Goal: Transaction & Acquisition: Subscribe to service/newsletter

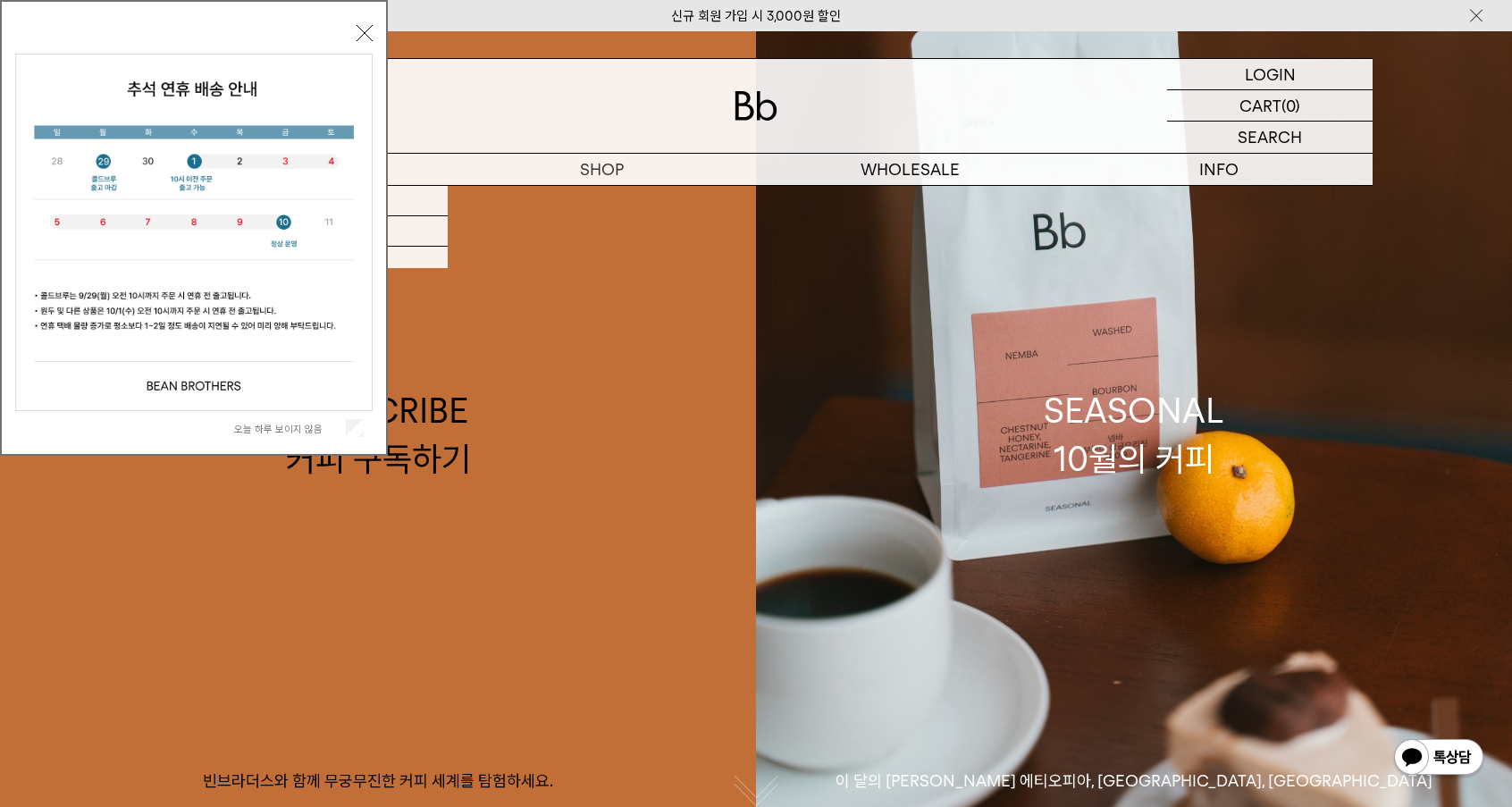
click at [360, 32] on button "닫기" at bounding box center [364, 33] width 16 height 16
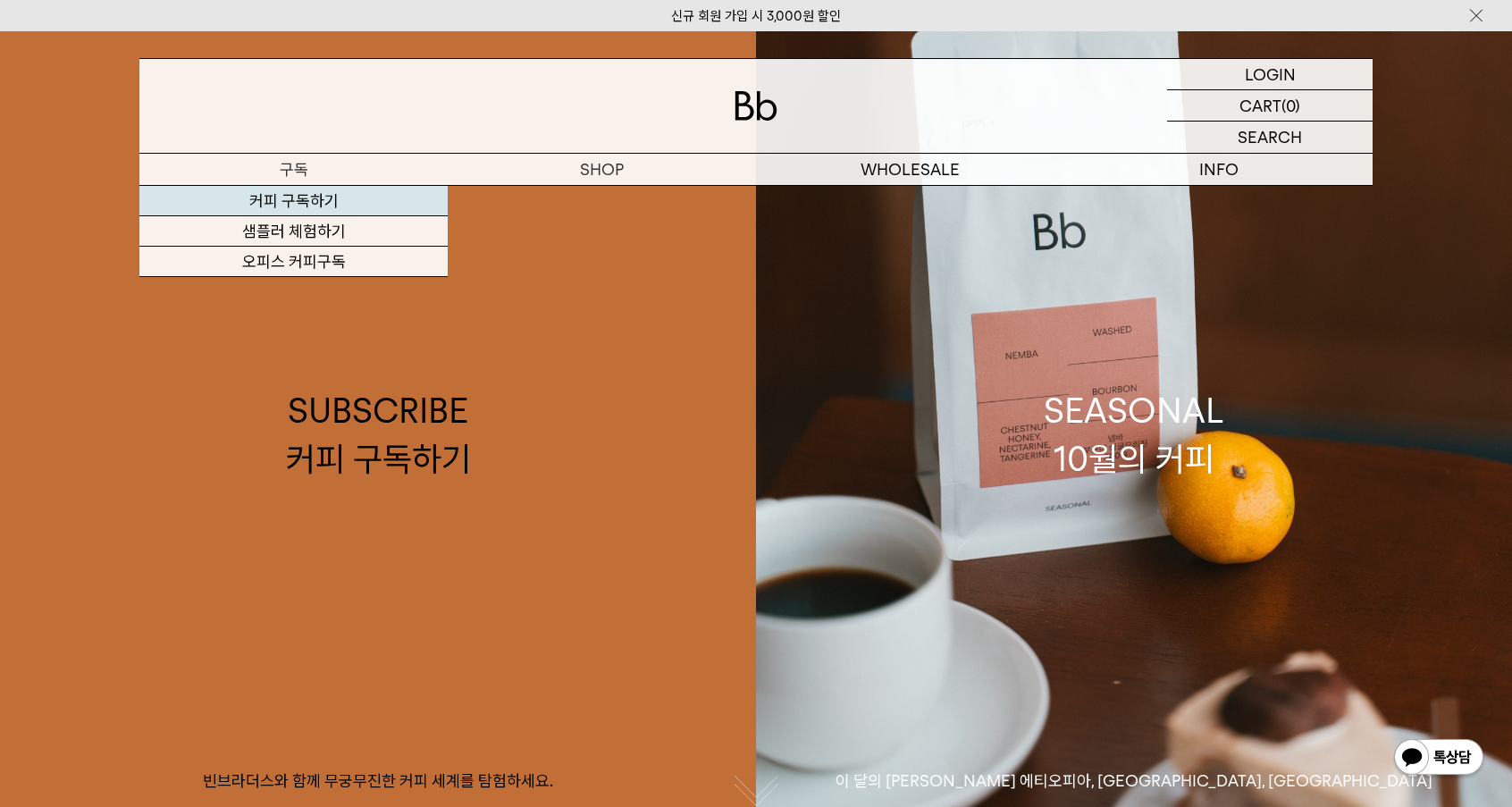
click at [306, 199] on link "커피 구독하기" at bounding box center [294, 201] width 309 height 31
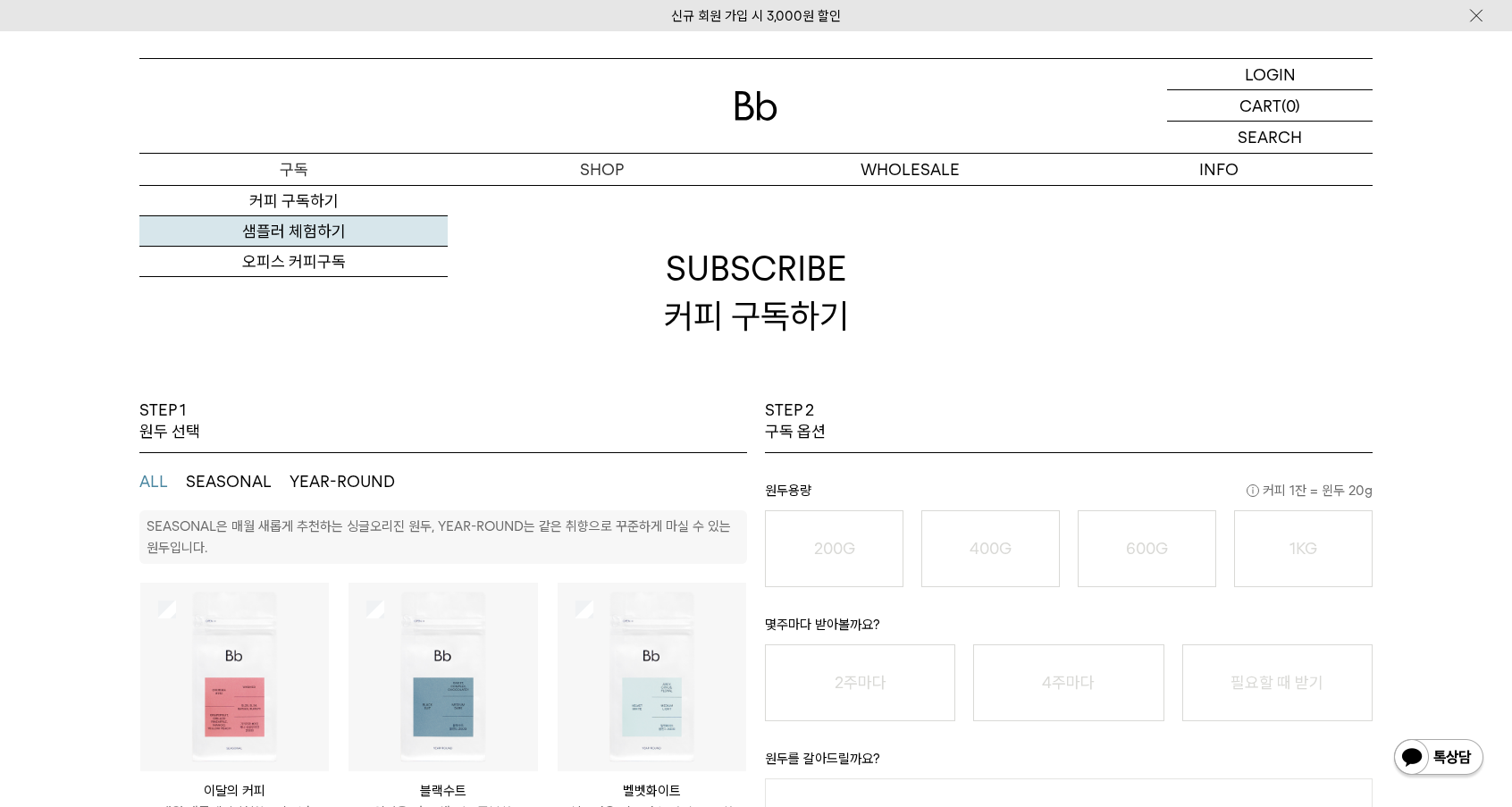
click at [294, 232] on link "샘플러 체험하기" at bounding box center [294, 232] width 309 height 31
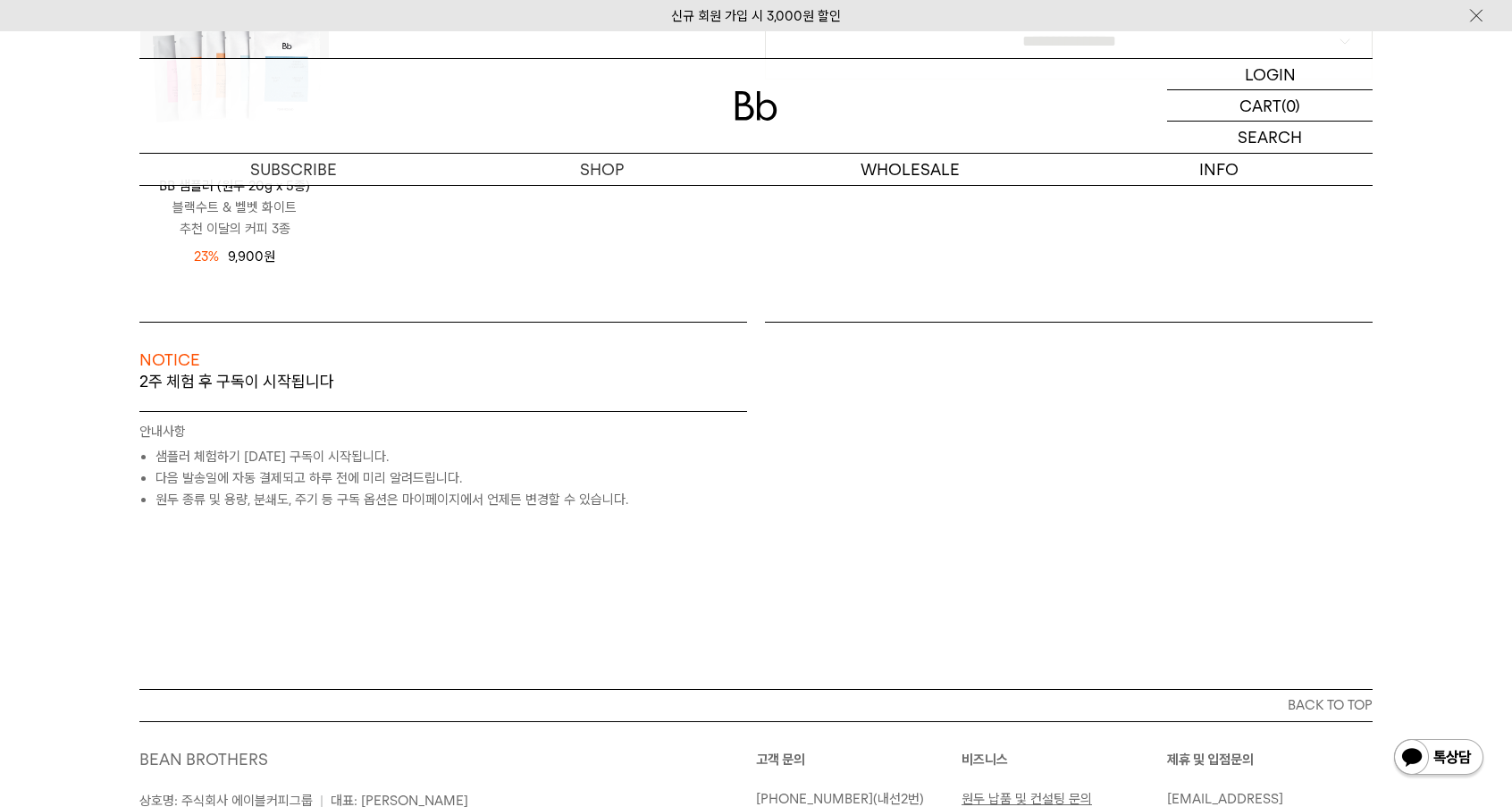
scroll to position [422, 0]
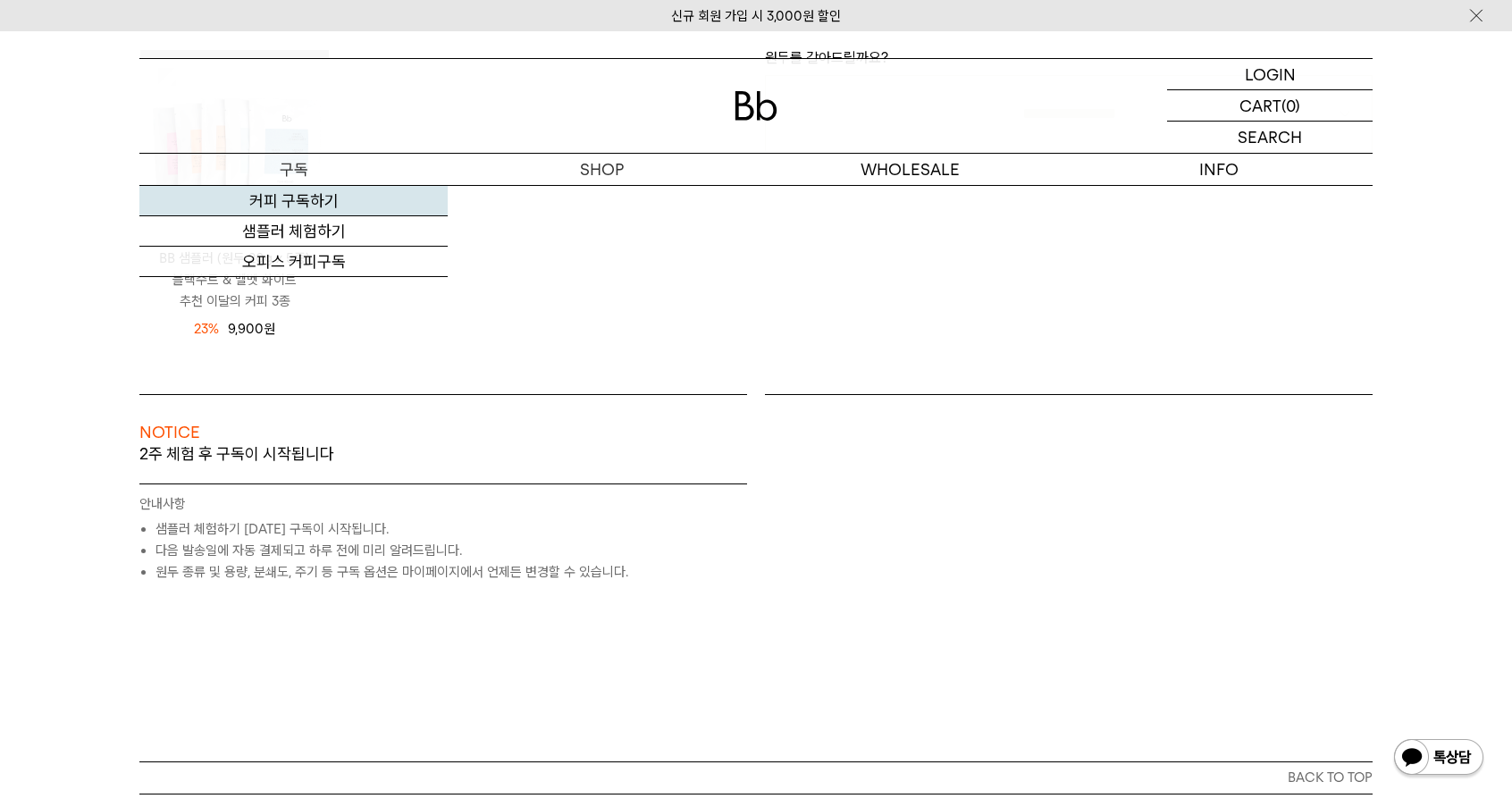
click at [298, 197] on link "커피 구독하기" at bounding box center [294, 201] width 309 height 31
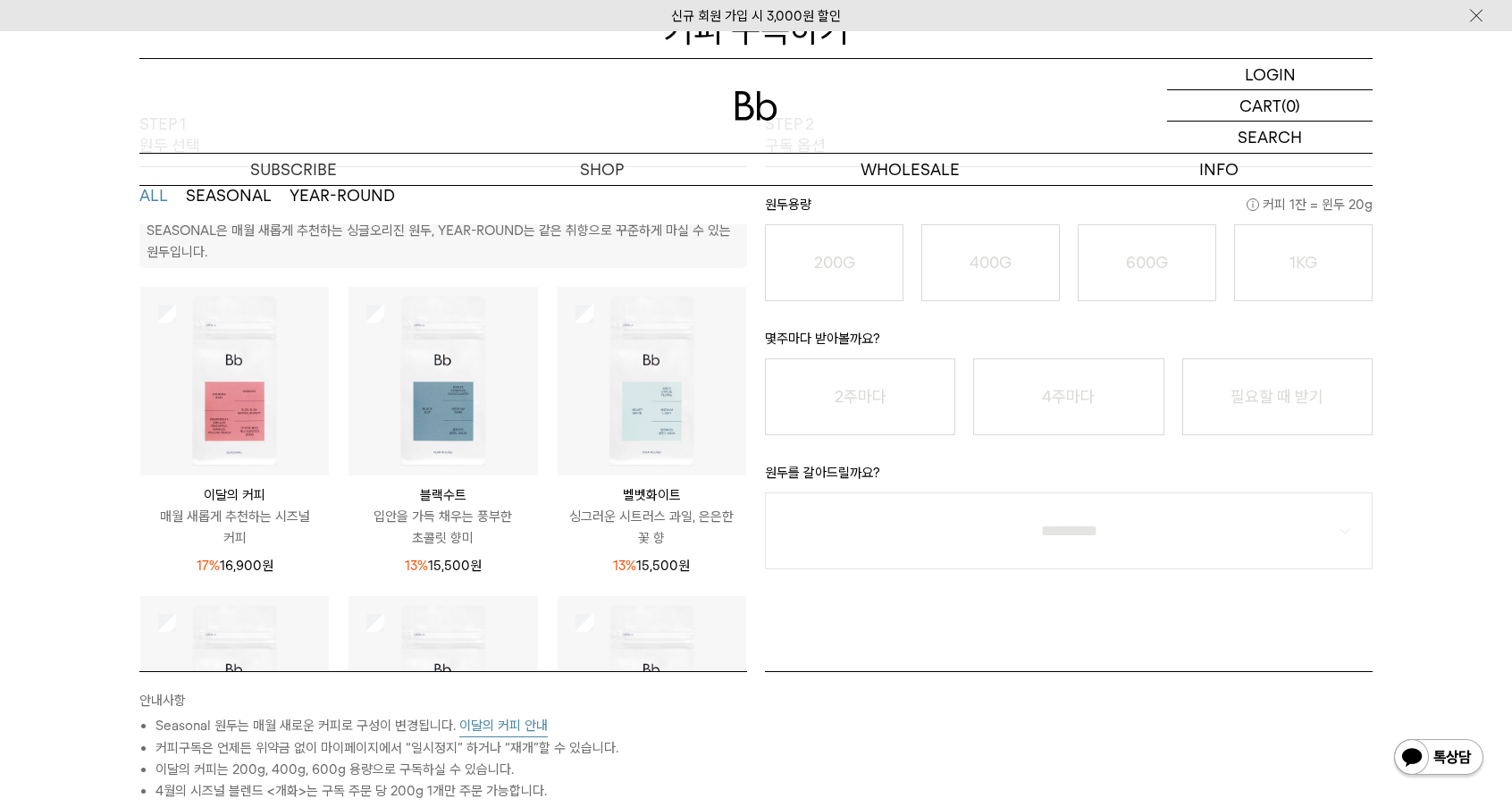
scroll to position [9, 0]
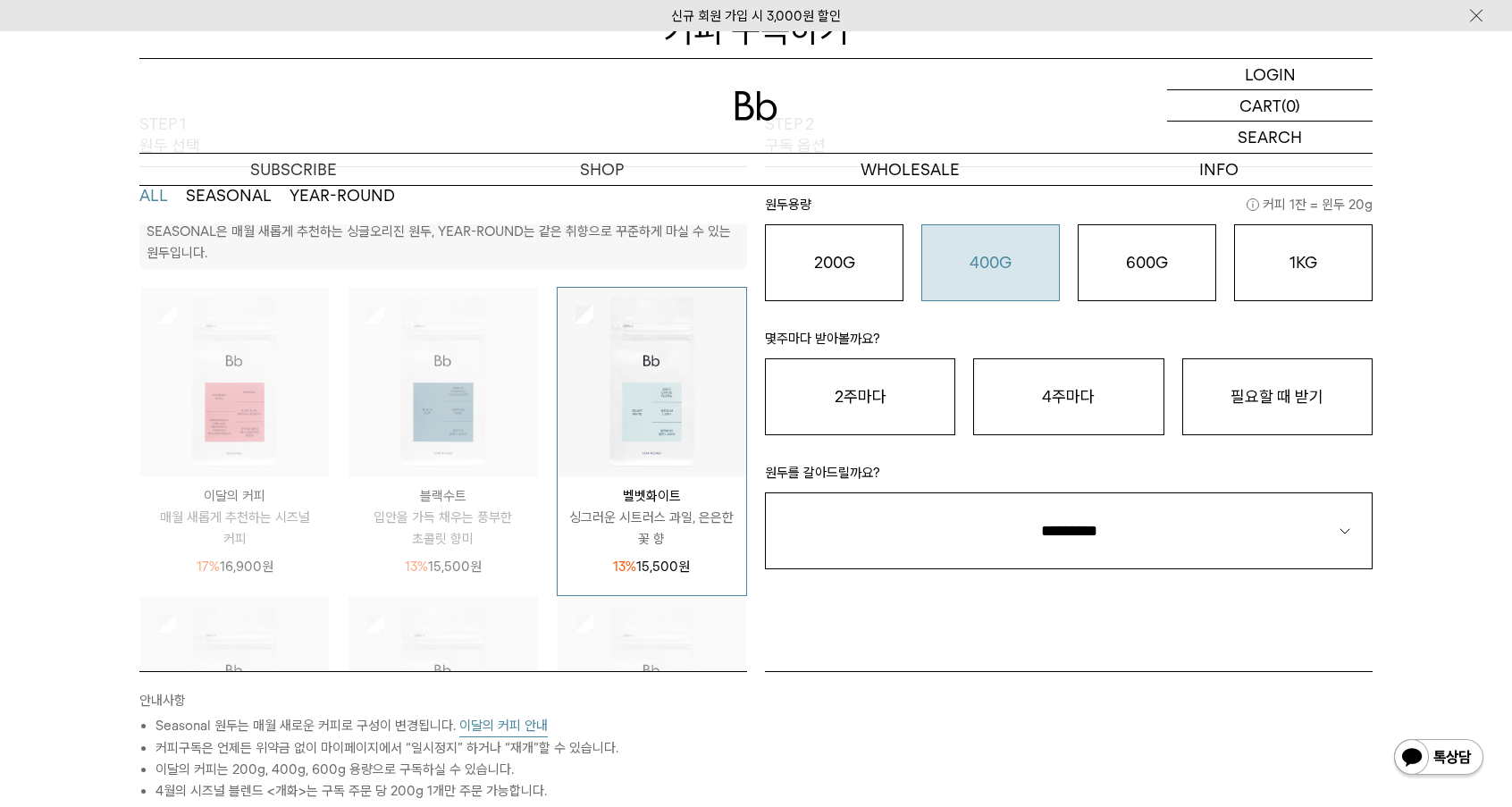
click at [986, 279] on button "400G 31,000 원" at bounding box center [991, 262] width 139 height 77
click at [1109, 409] on button "4주마다" at bounding box center [1068, 396] width 190 height 77
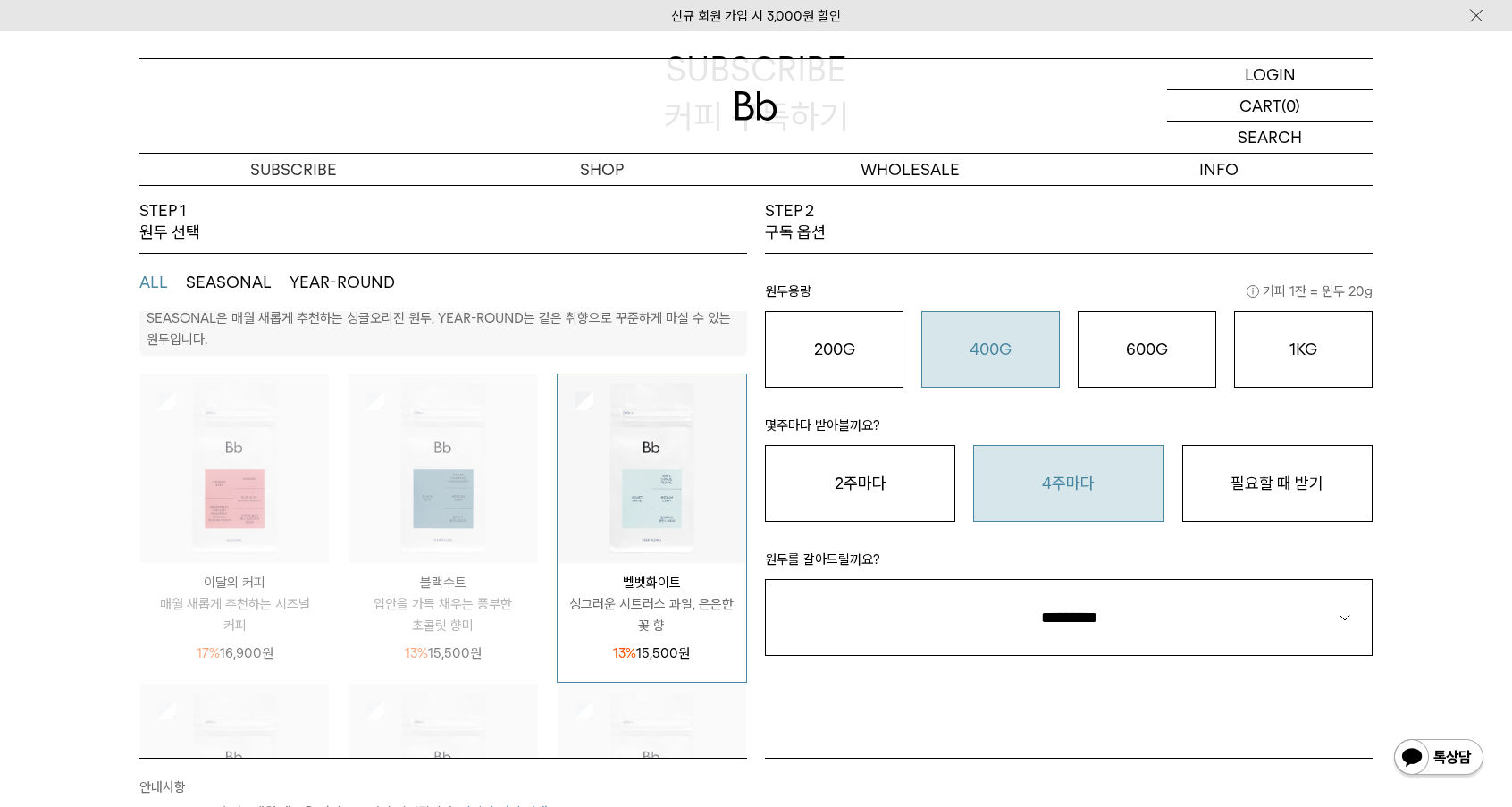
scroll to position [194, 0]
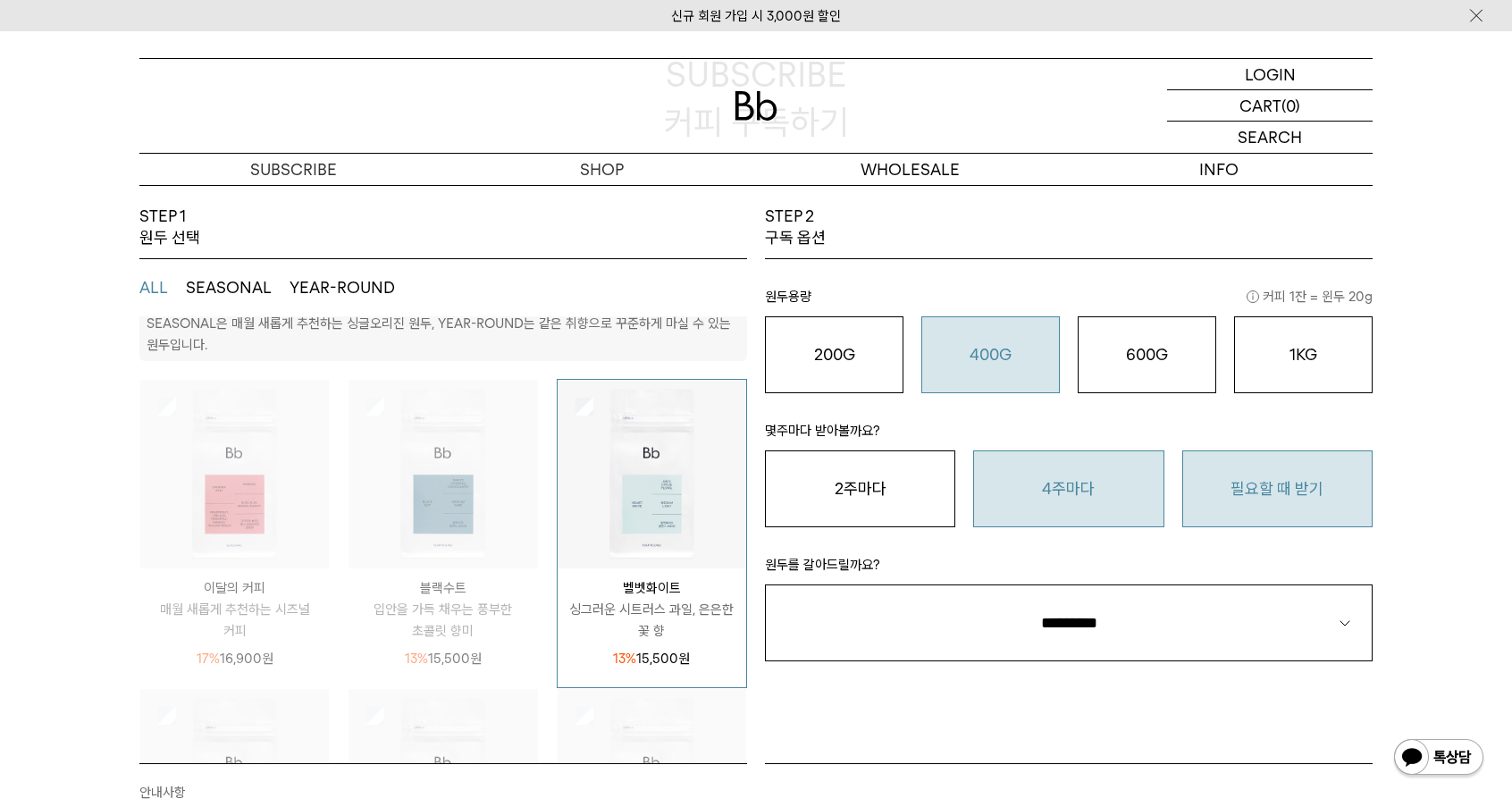
click at [1338, 493] on button "필요할 때 받기" at bounding box center [1277, 488] width 190 height 77
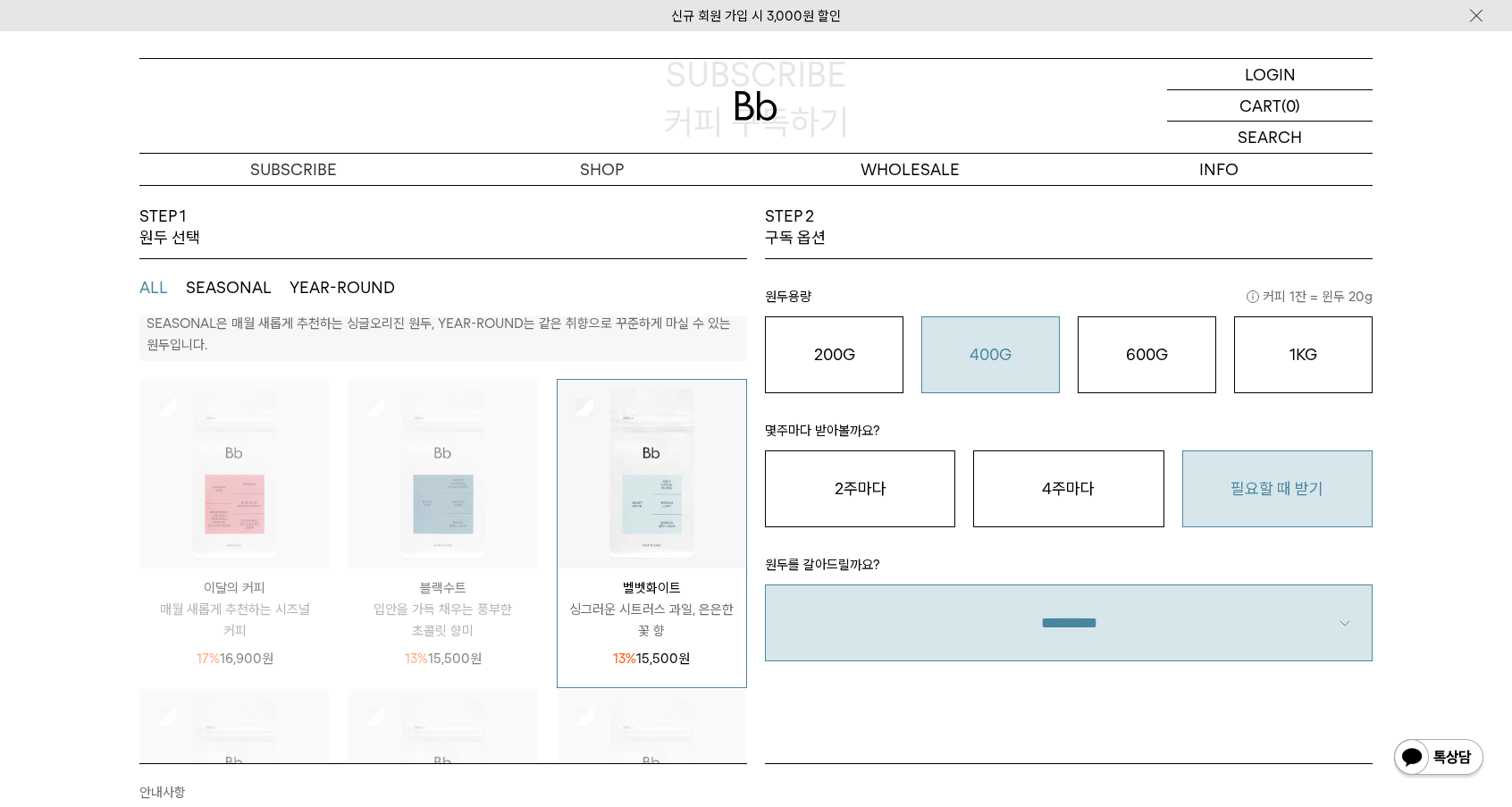
select select "**"
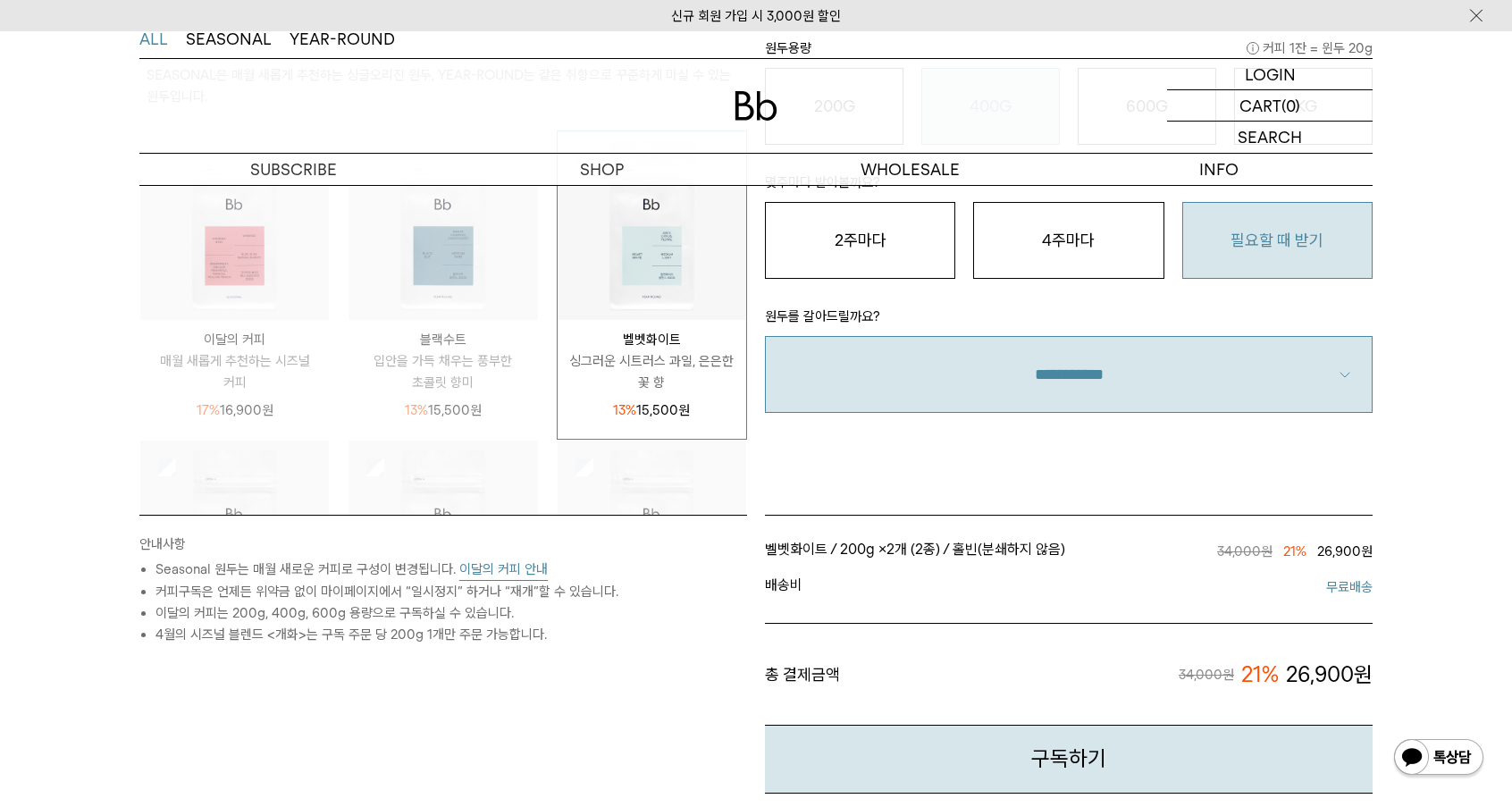
scroll to position [439, 0]
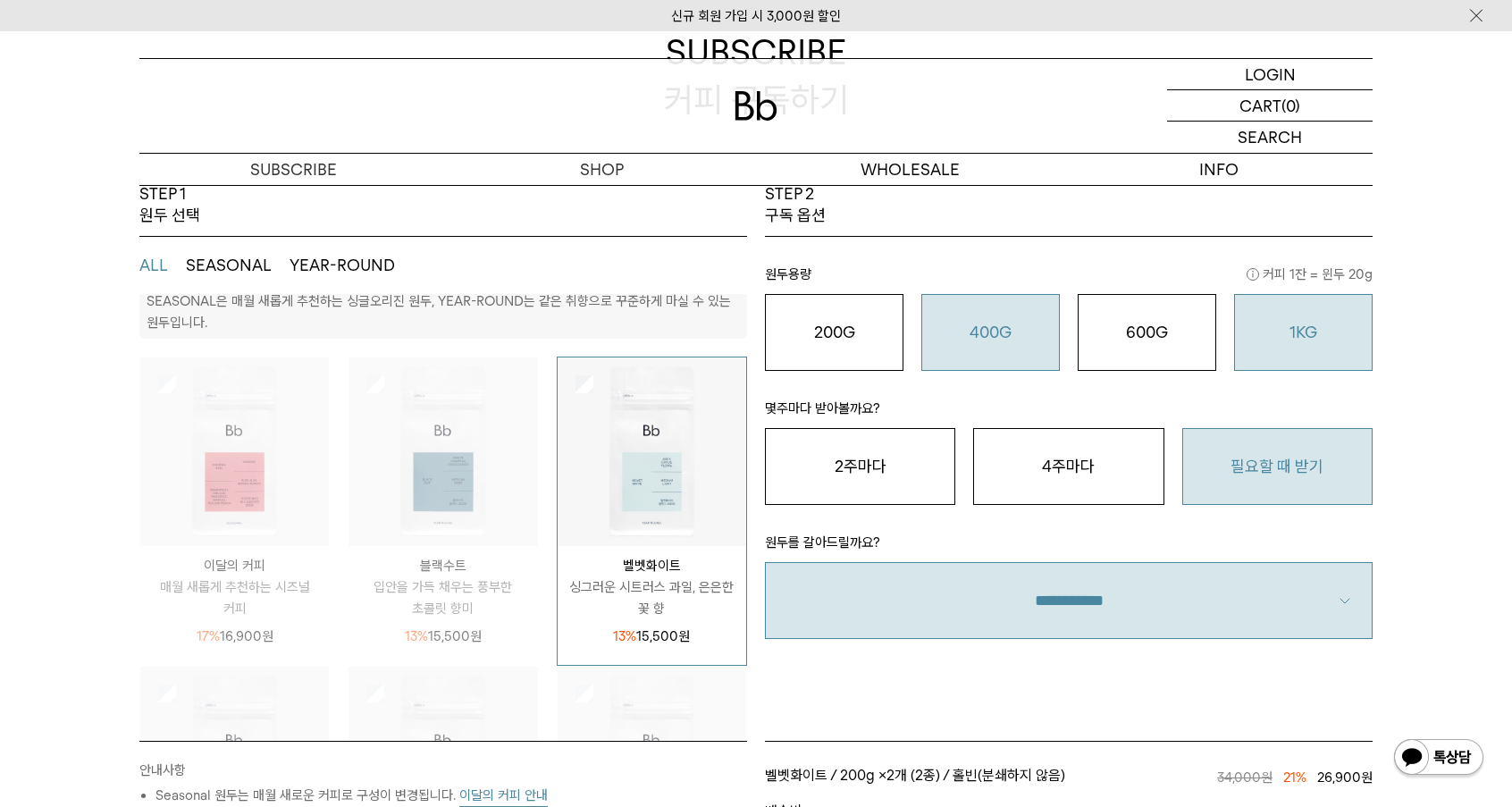
click at [1320, 294] on button "1KG 49,900 원" at bounding box center [1304, 332] width 139 height 77
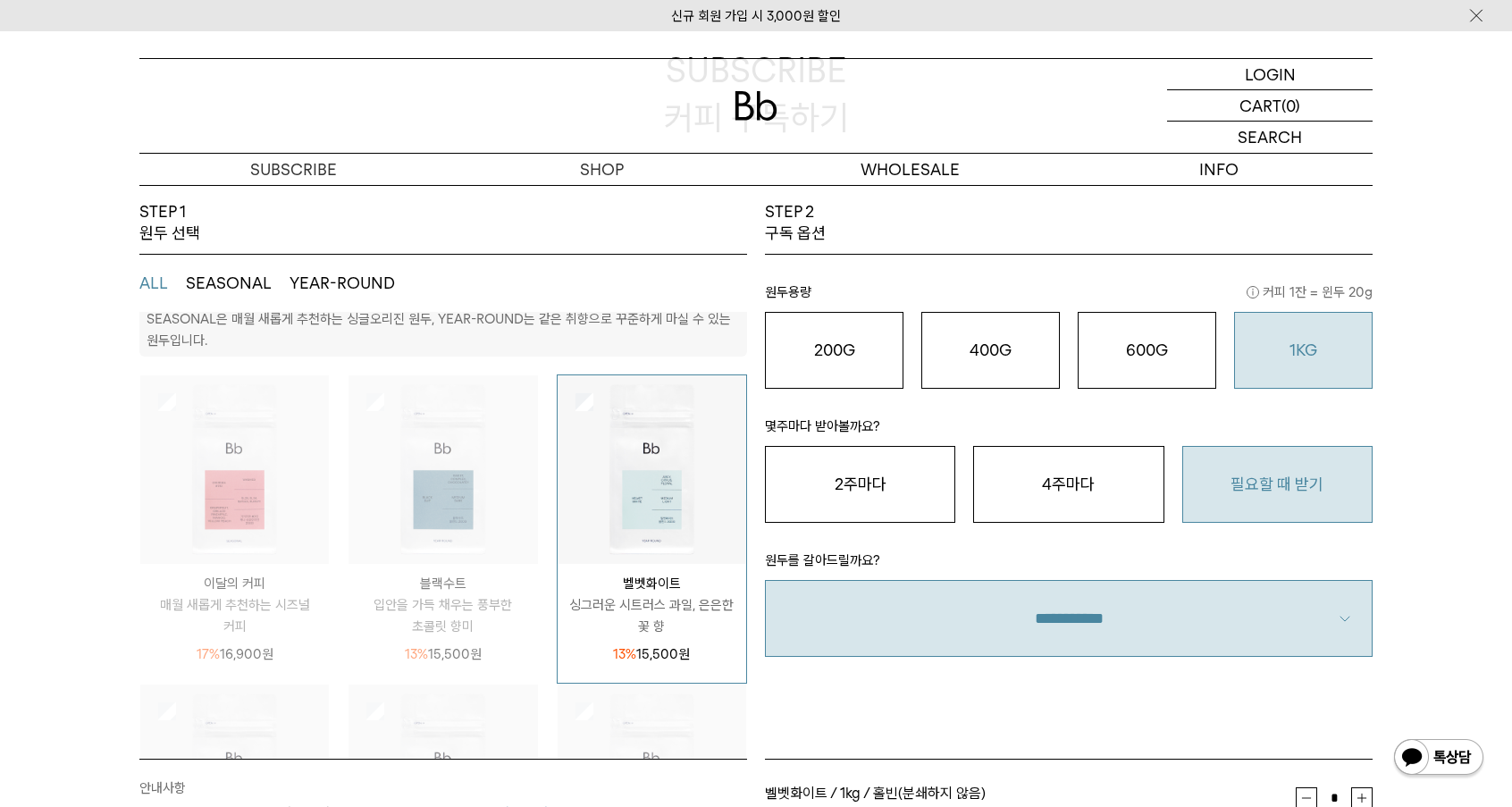
scroll to position [217, 0]
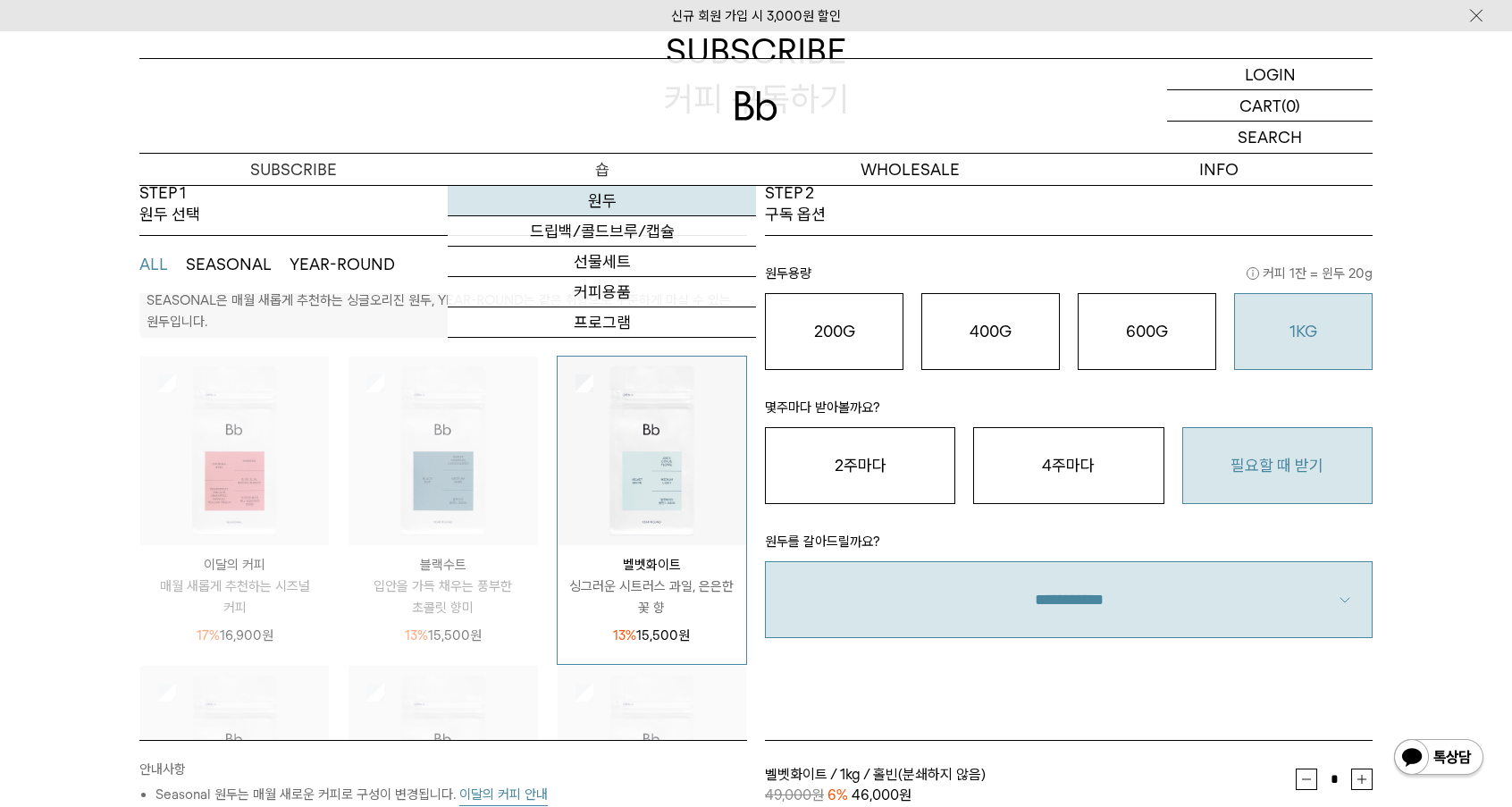
click at [632, 200] on link "원두" at bounding box center [602, 201] width 309 height 31
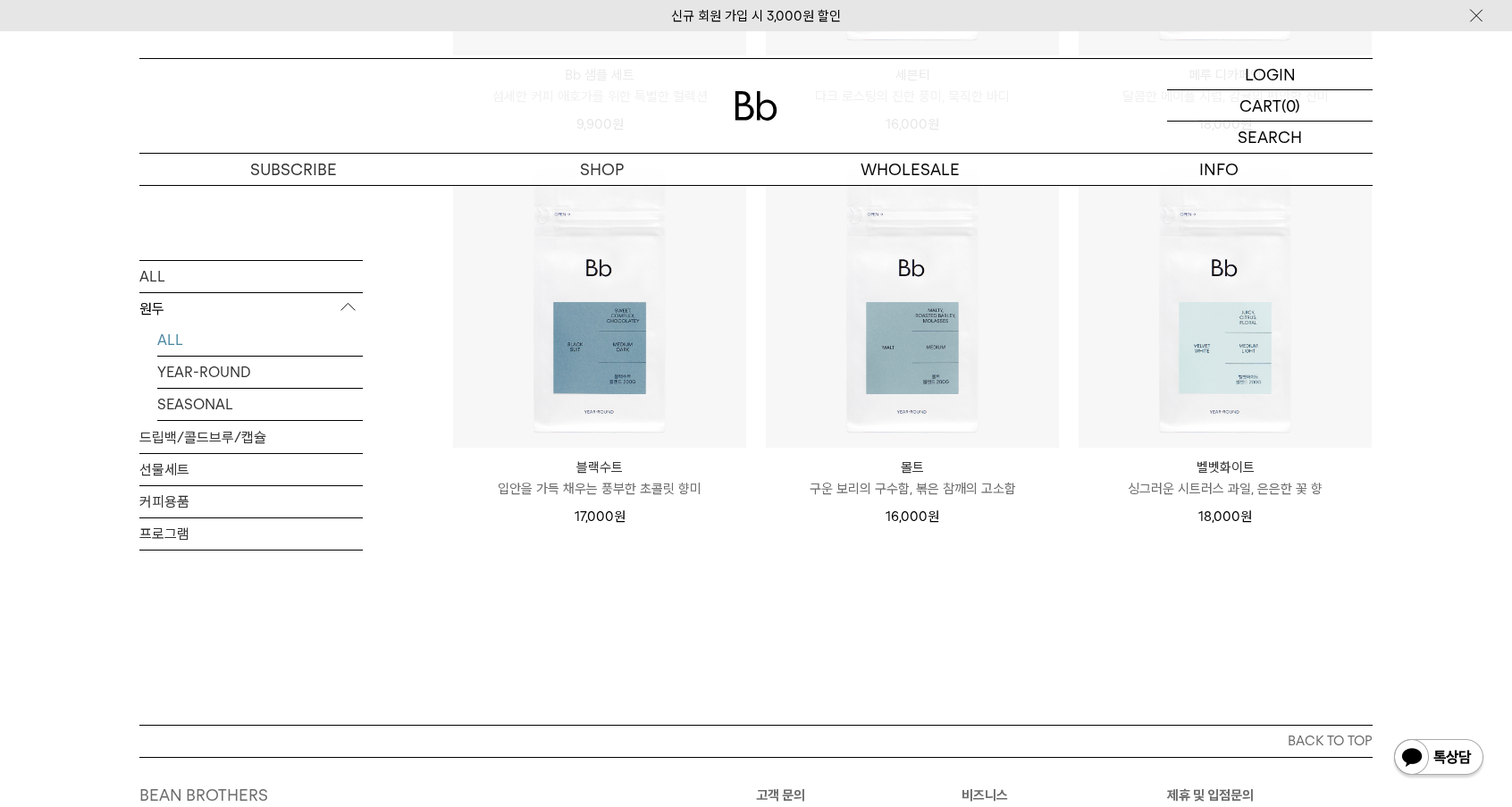
scroll to position [1366, 0]
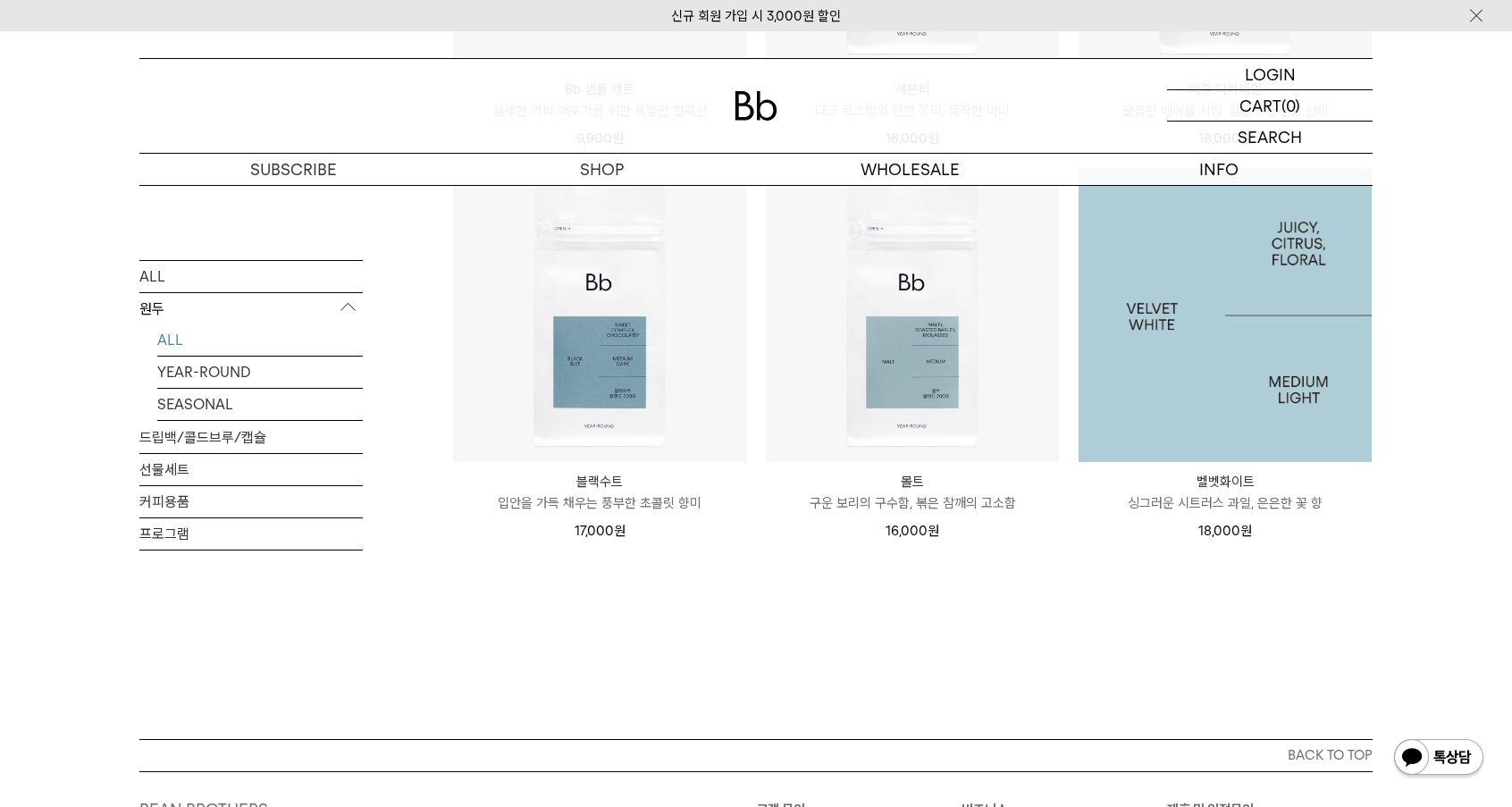
click at [1233, 394] on img at bounding box center [1225, 315] width 293 height 293
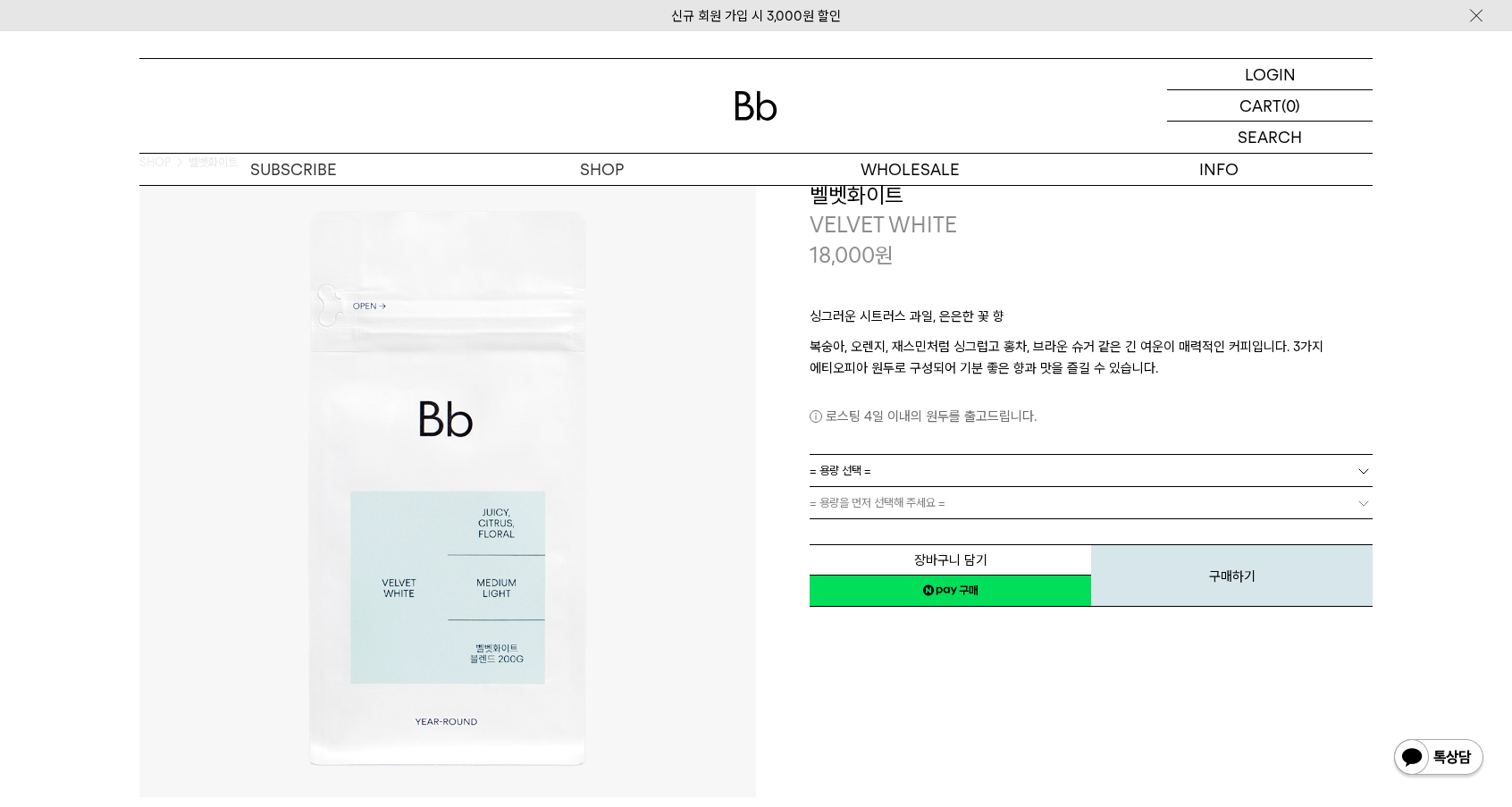
scroll to position [69, 0]
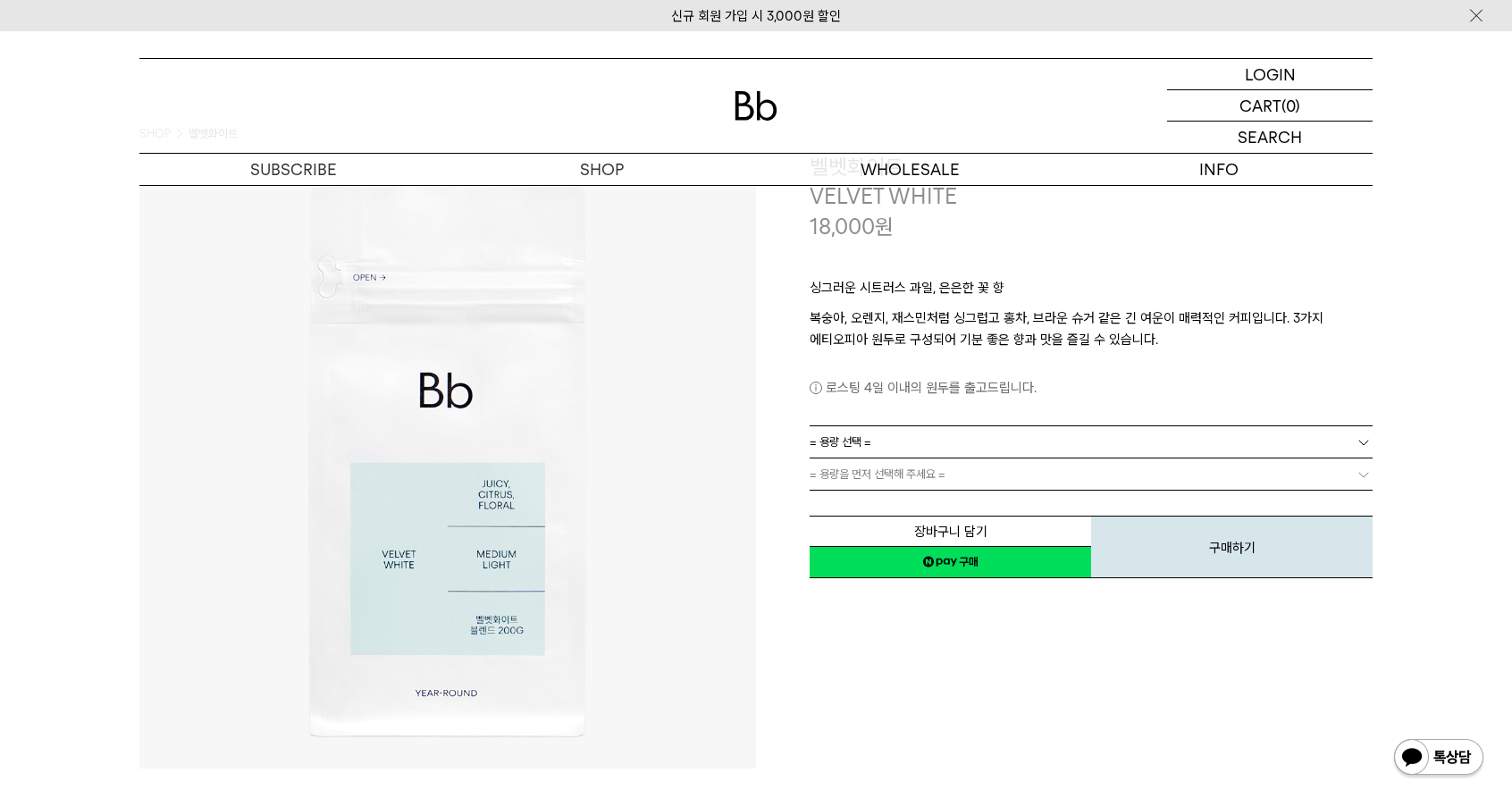
click at [1048, 445] on link "= 용량 선택 =" at bounding box center [1092, 442] width 563 height 32
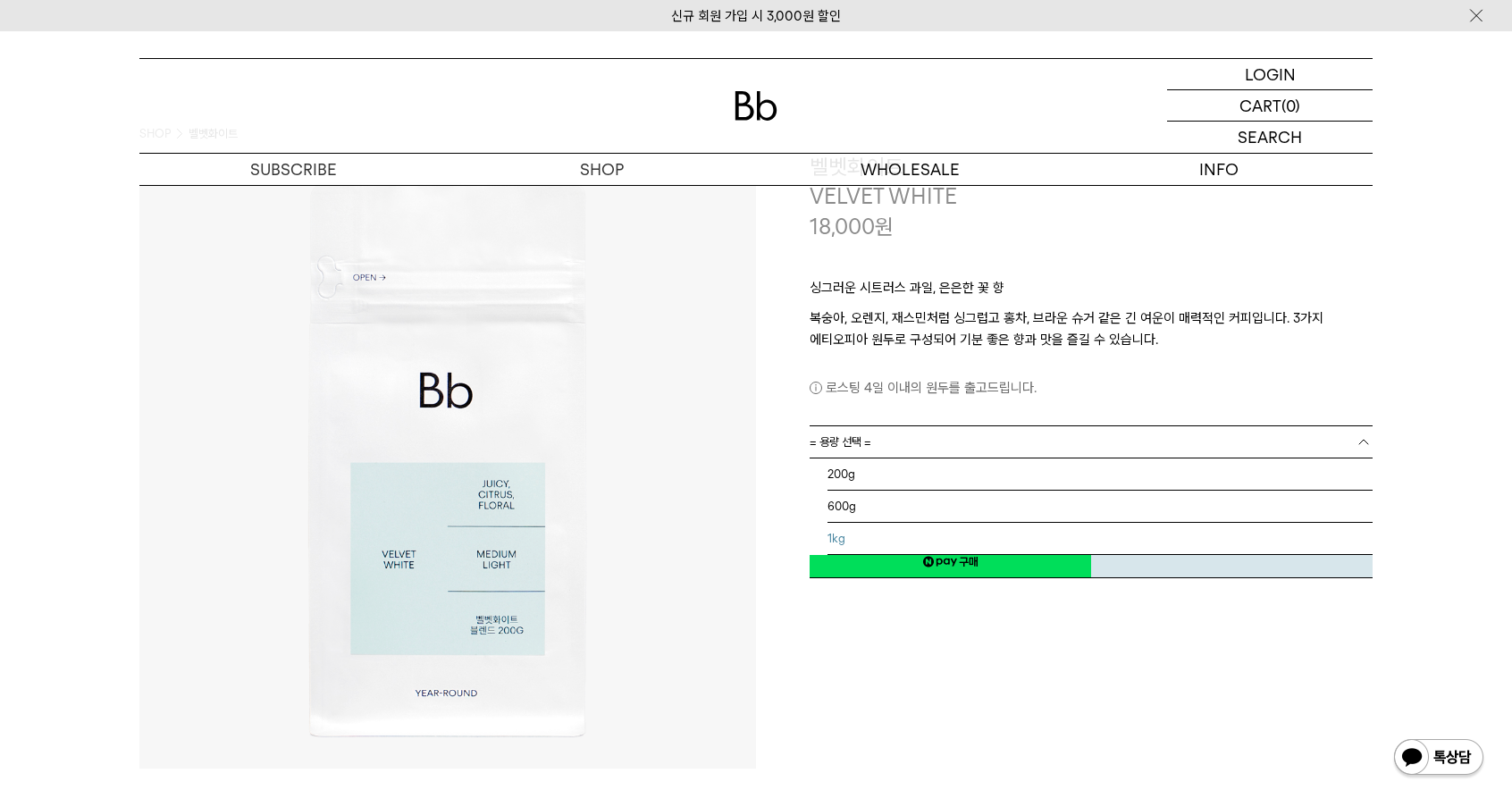
click at [895, 536] on li "1kg" at bounding box center [1100, 539] width 545 height 32
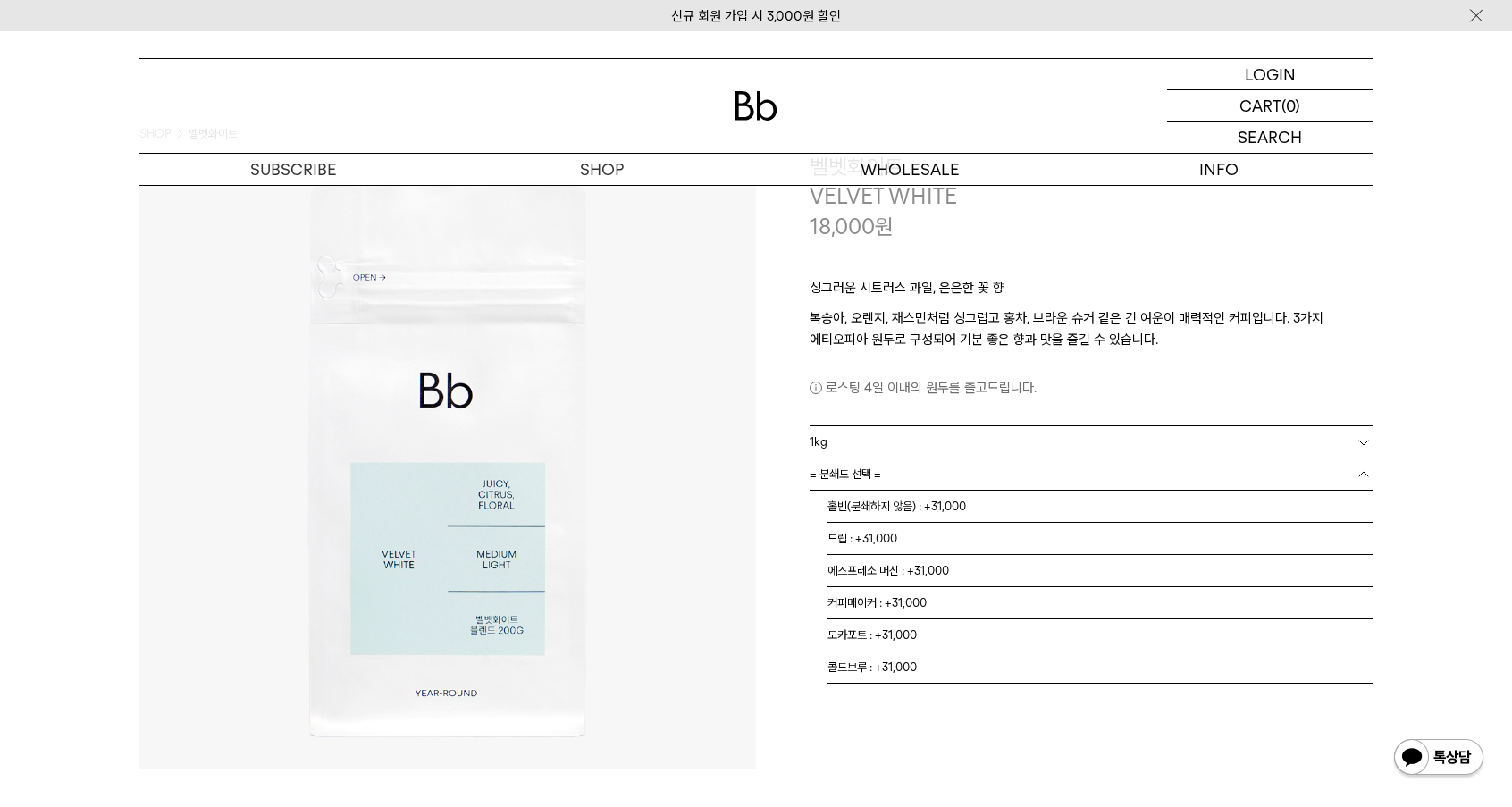
click at [926, 470] on link "= 분쇄도 선택 =" at bounding box center [1092, 473] width 563 height 32
click at [878, 509] on li "홀빈(분쇄하지 않음) : +31,000" at bounding box center [1100, 507] width 545 height 32
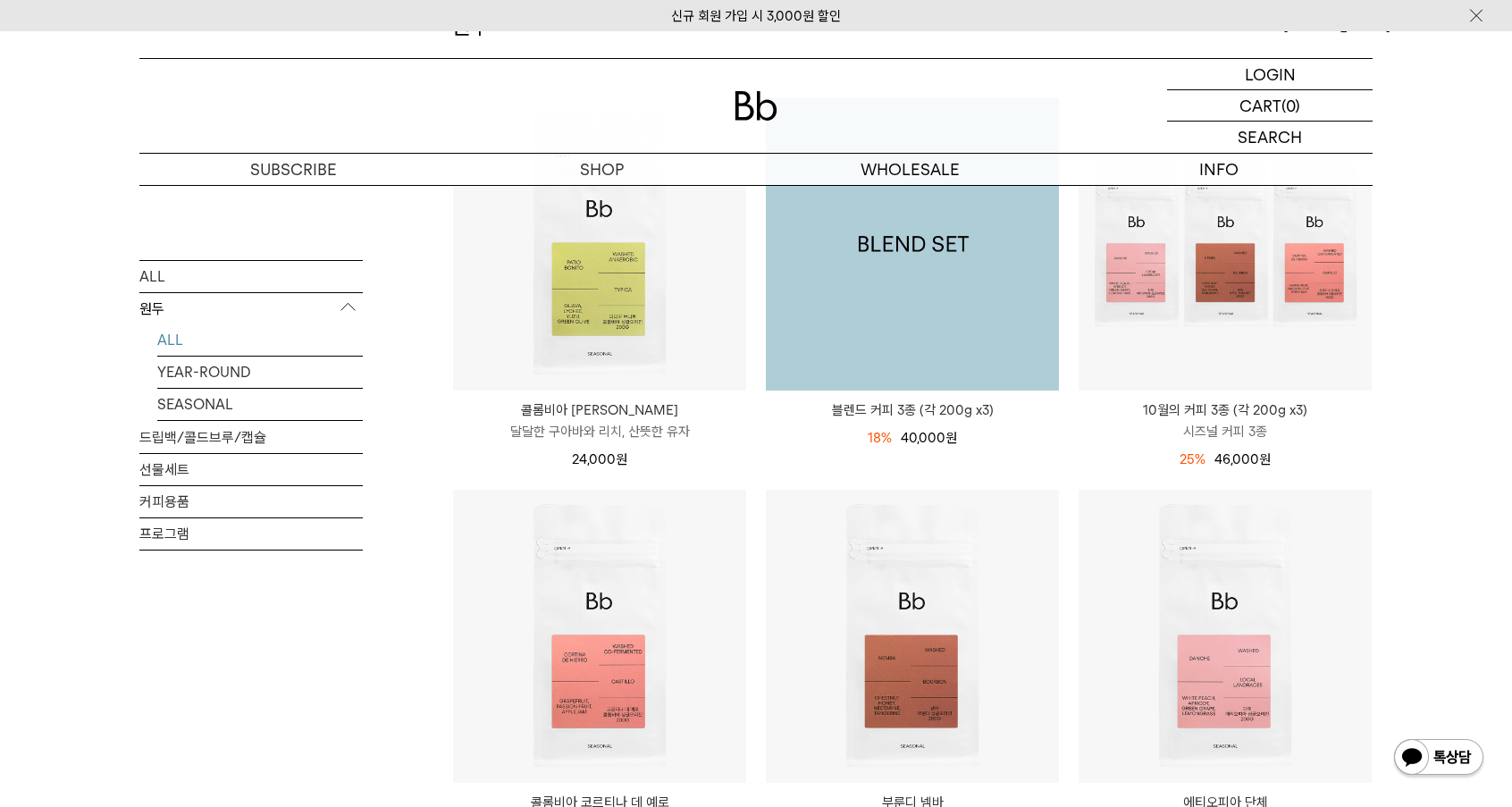
scroll to position [262, 0]
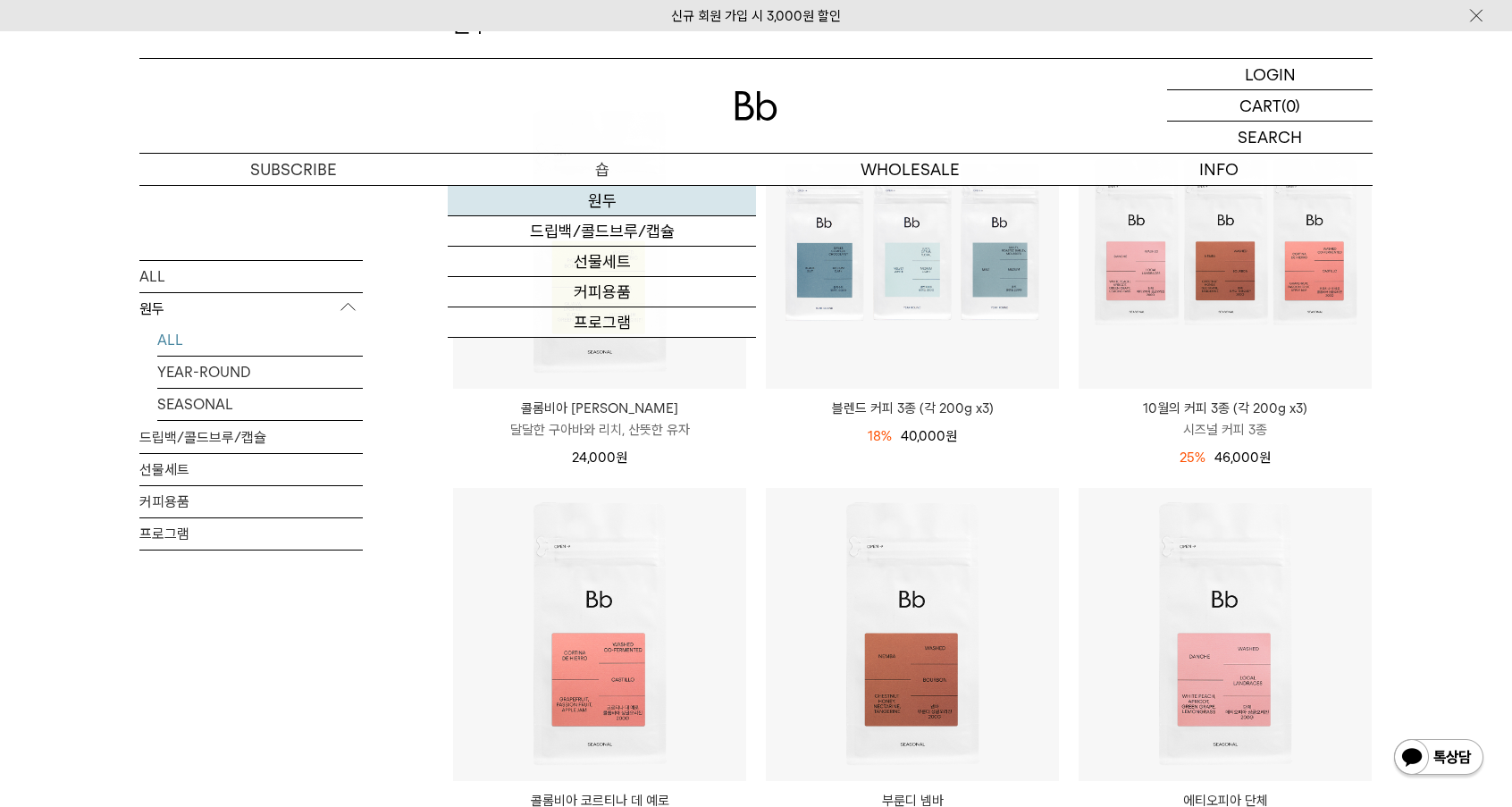
click at [631, 206] on link "원두" at bounding box center [602, 201] width 309 height 31
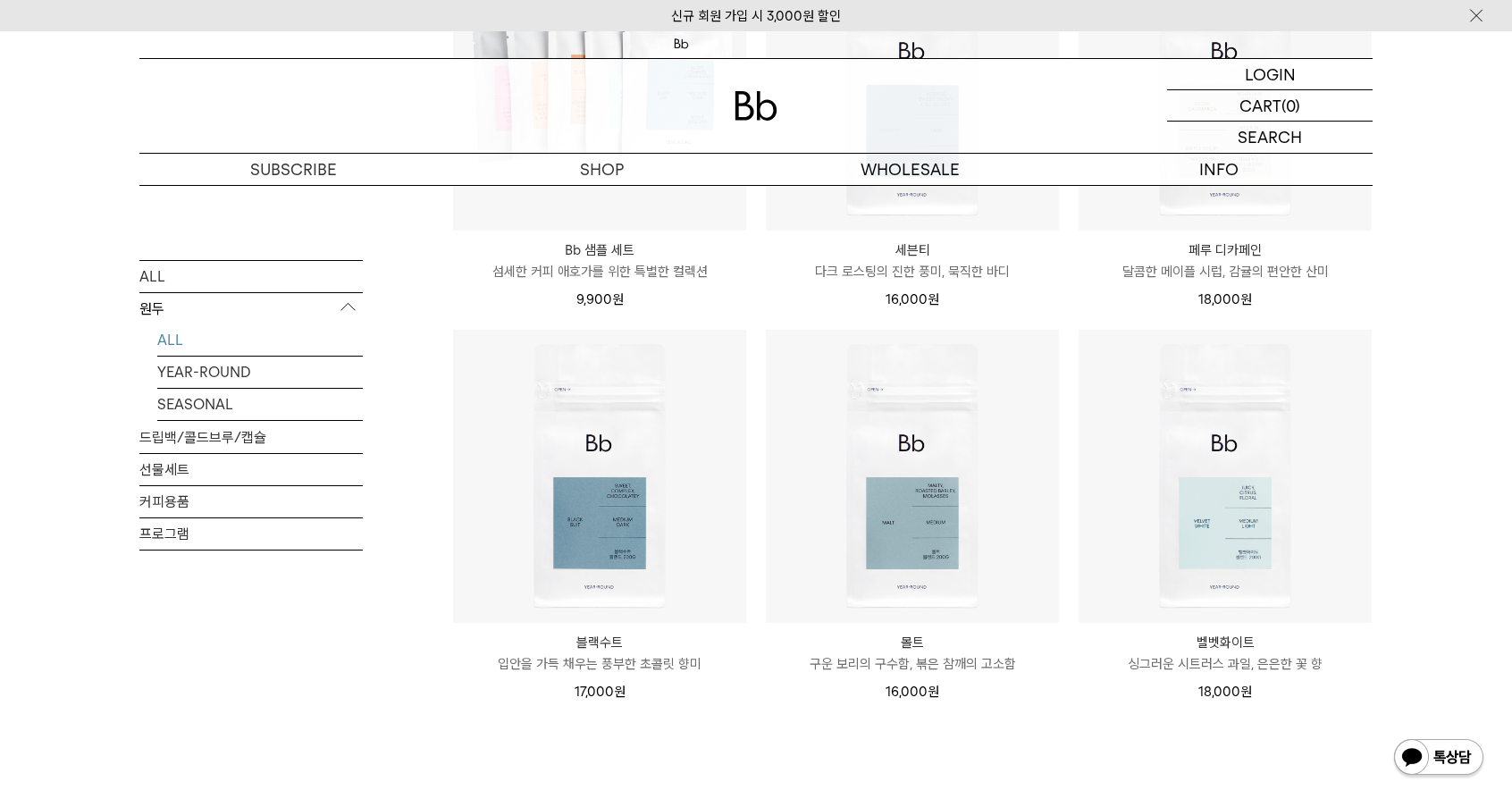
scroll to position [1215, 0]
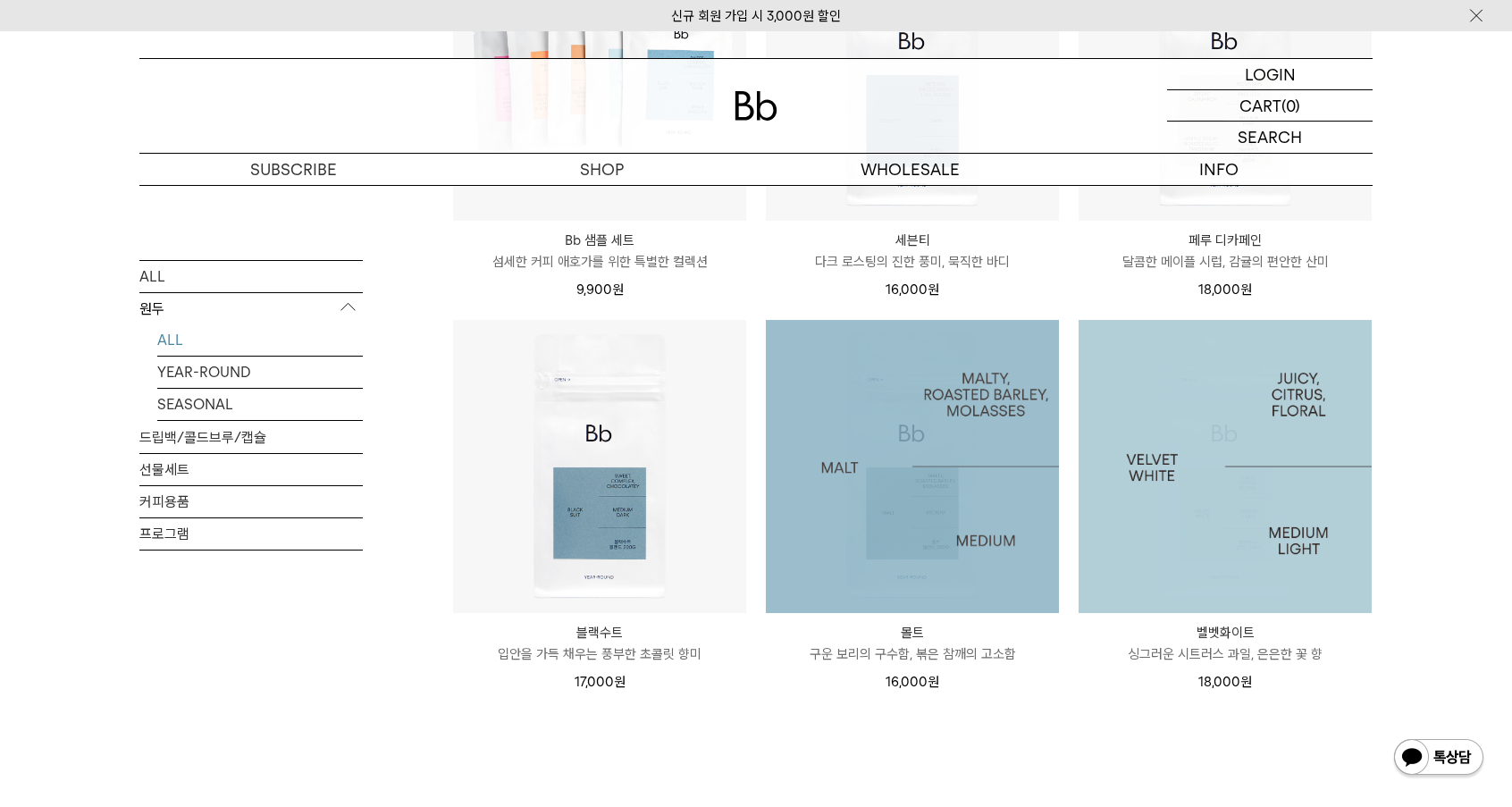
click at [1295, 484] on img at bounding box center [1225, 466] width 293 height 293
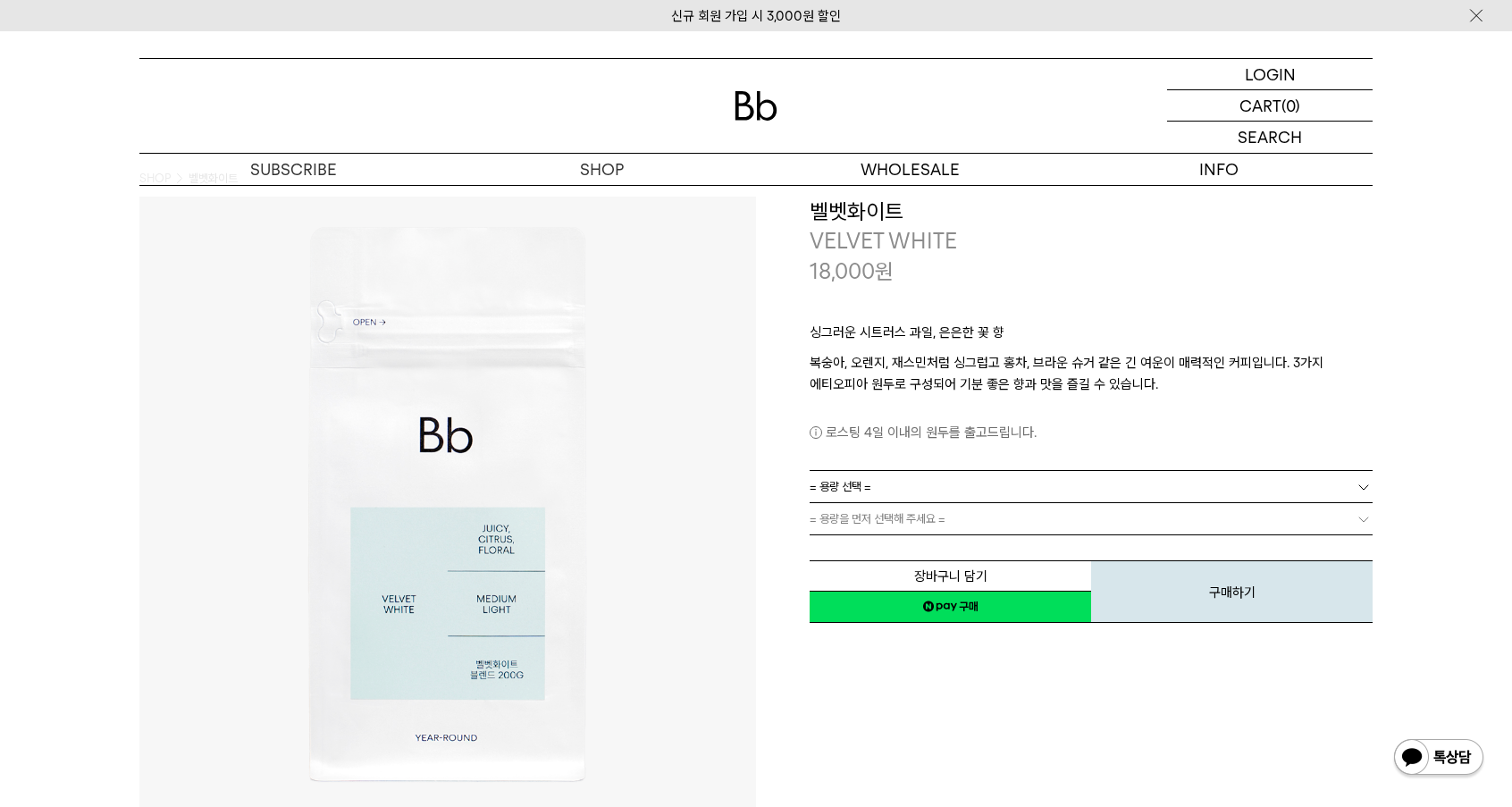
click at [1010, 487] on link "= 용량 선택 =" at bounding box center [1092, 486] width 563 height 32
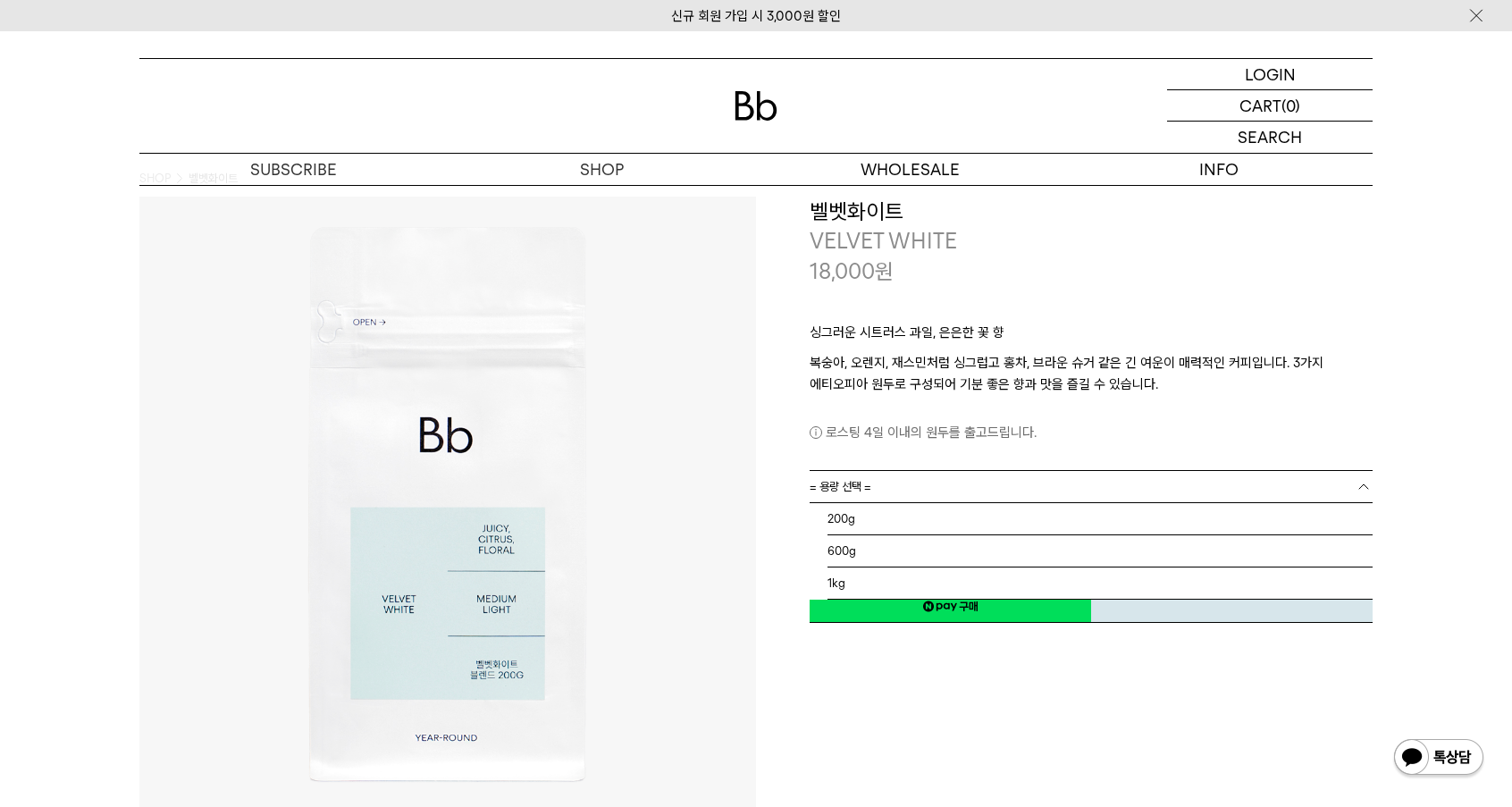
click at [933, 520] on li "200g" at bounding box center [1100, 519] width 545 height 32
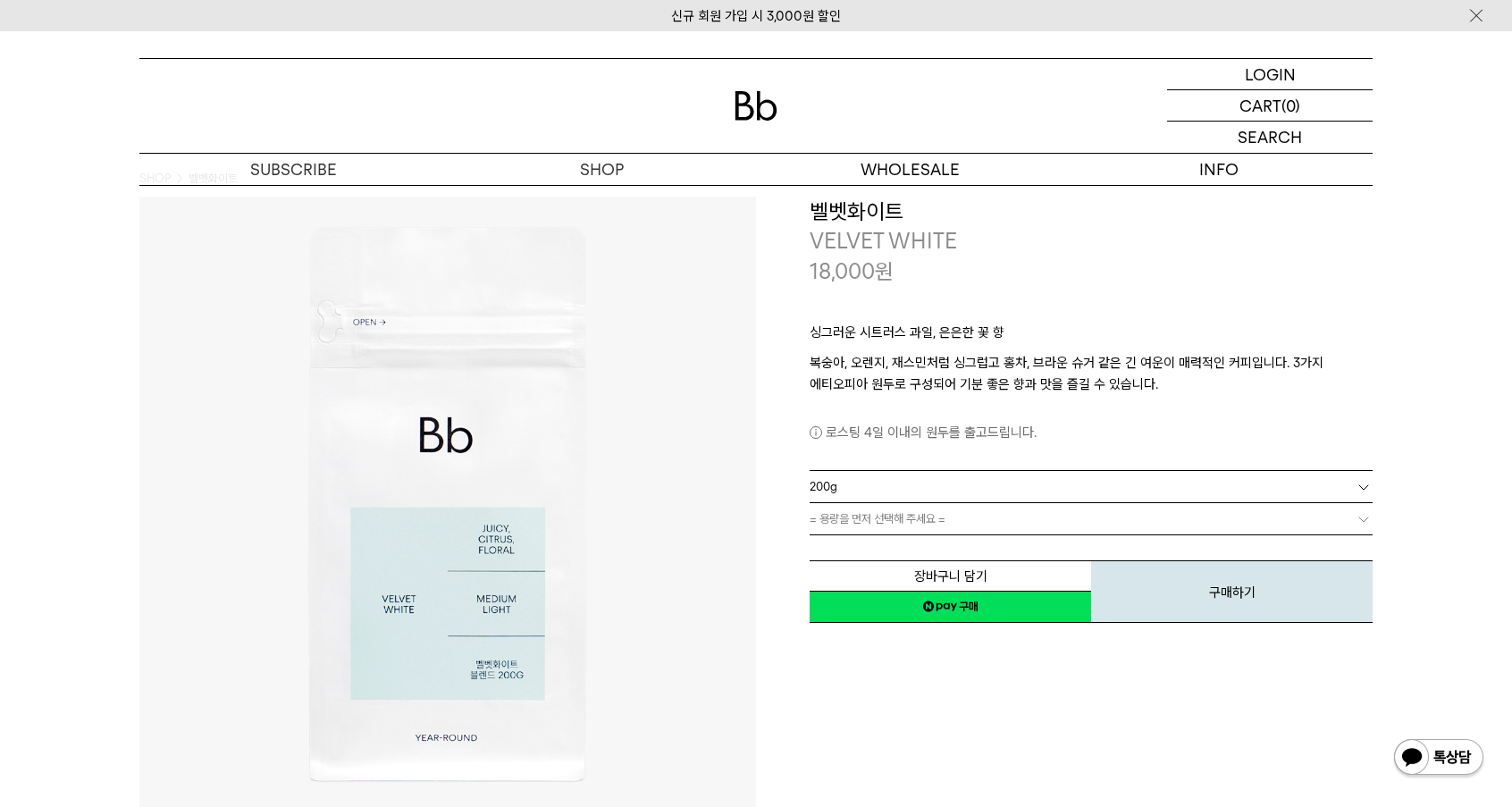
click at [927, 509] on link "= 용량을 먼저 선택해 주세요 =" at bounding box center [1092, 518] width 563 height 32
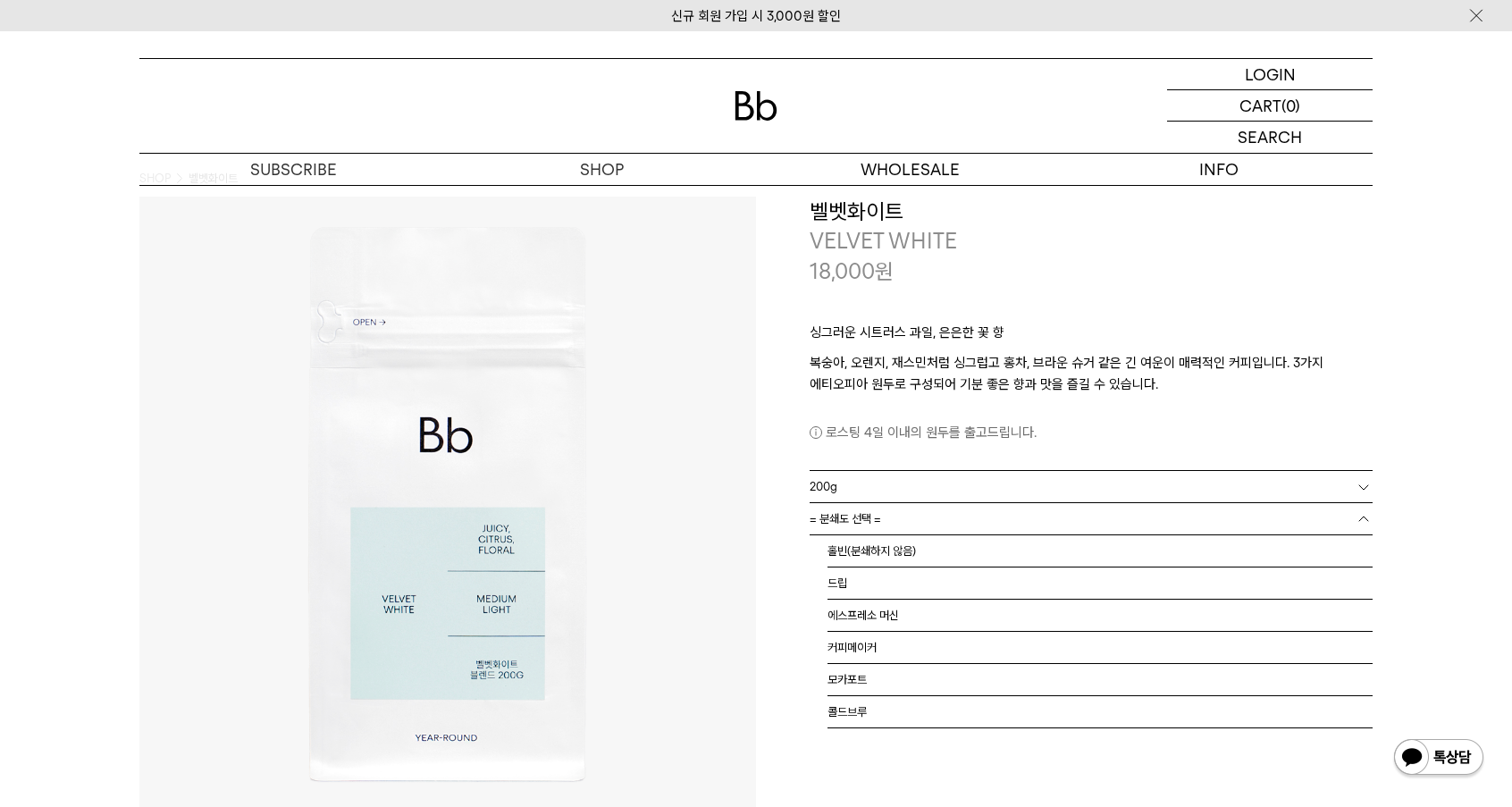
click at [899, 549] on li "홀빈(분쇄하지 않음)" at bounding box center [1100, 551] width 545 height 32
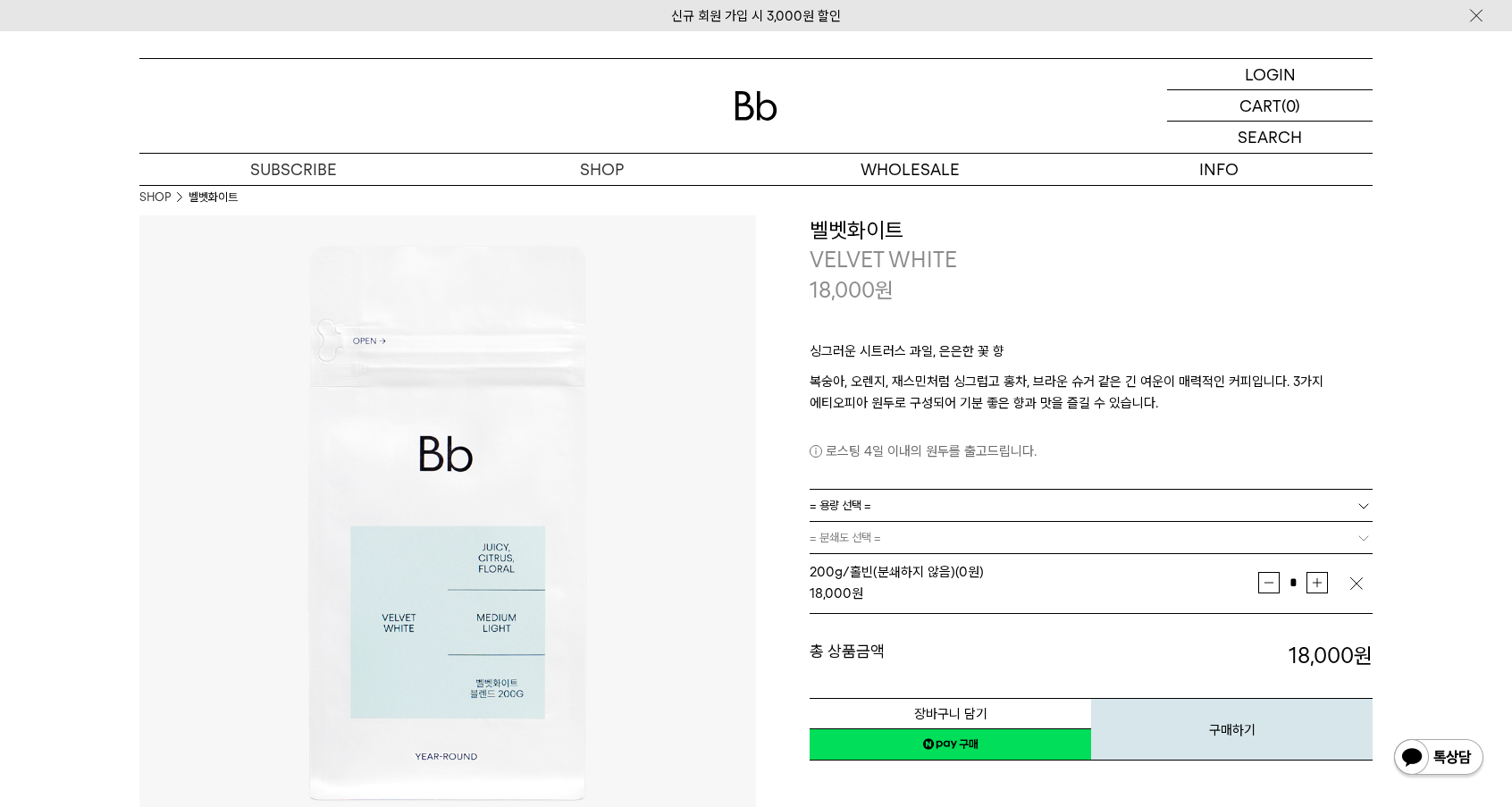
scroll to position [11, 0]
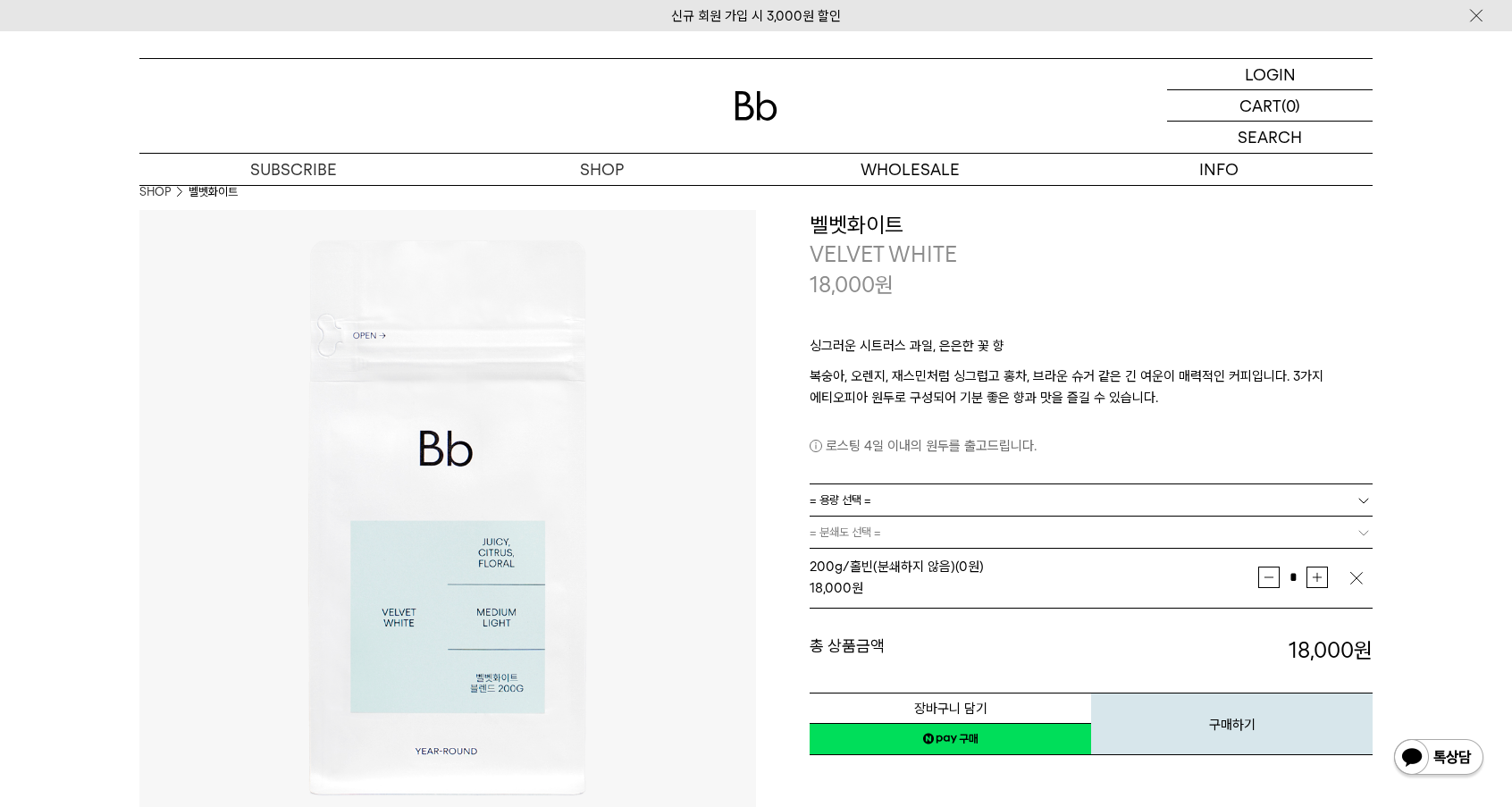
click at [884, 500] on link "= 용량 선택 =" at bounding box center [1092, 500] width 563 height 32
click at [840, 560] on li "600g" at bounding box center [1100, 564] width 545 height 32
click at [867, 534] on span "= 분쇄도 선택 =" at bounding box center [845, 532] width 71 height 32
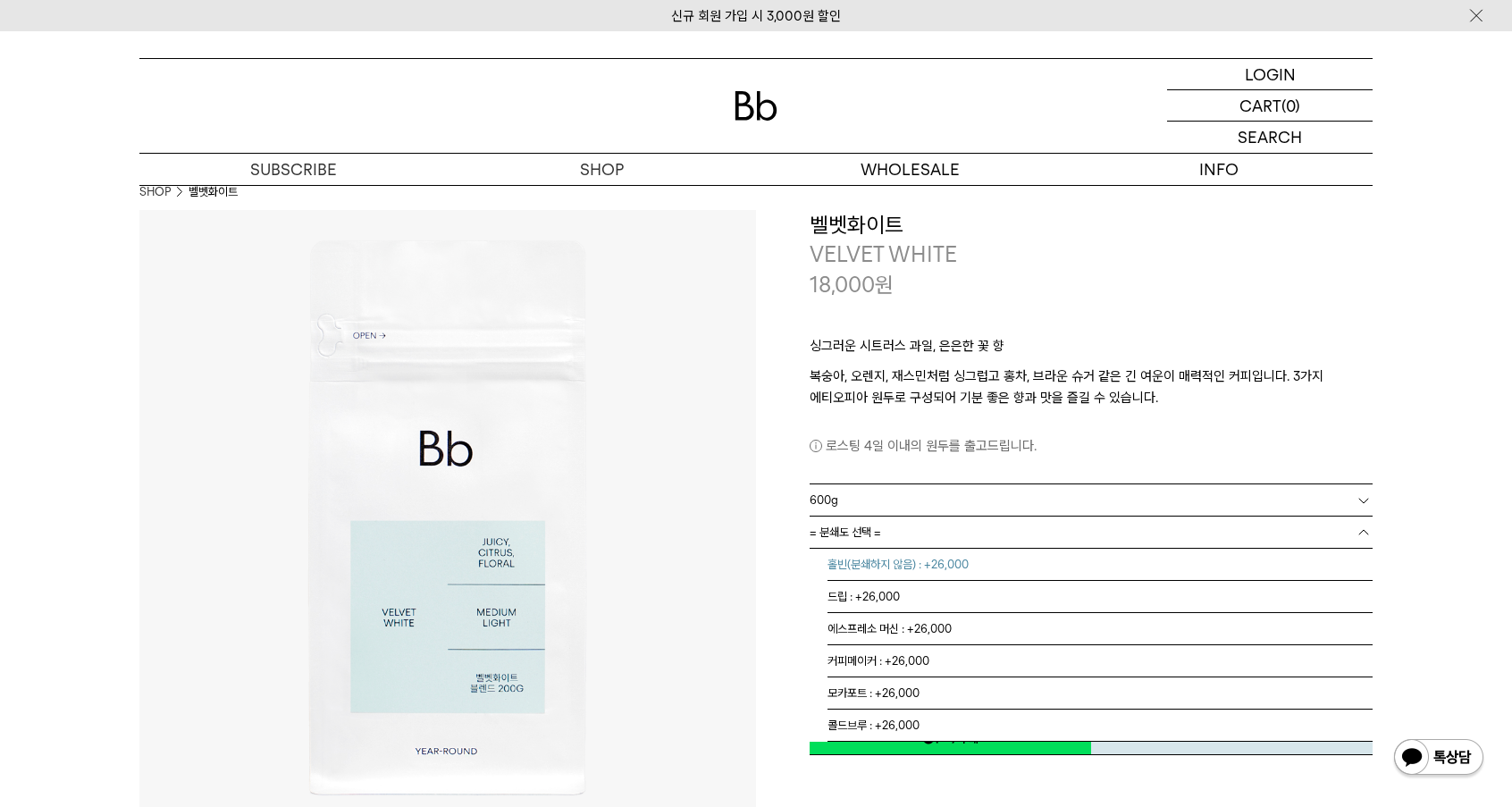
click at [906, 555] on li "홀빈(분쇄하지 않음) : +26,000" at bounding box center [1100, 564] width 545 height 32
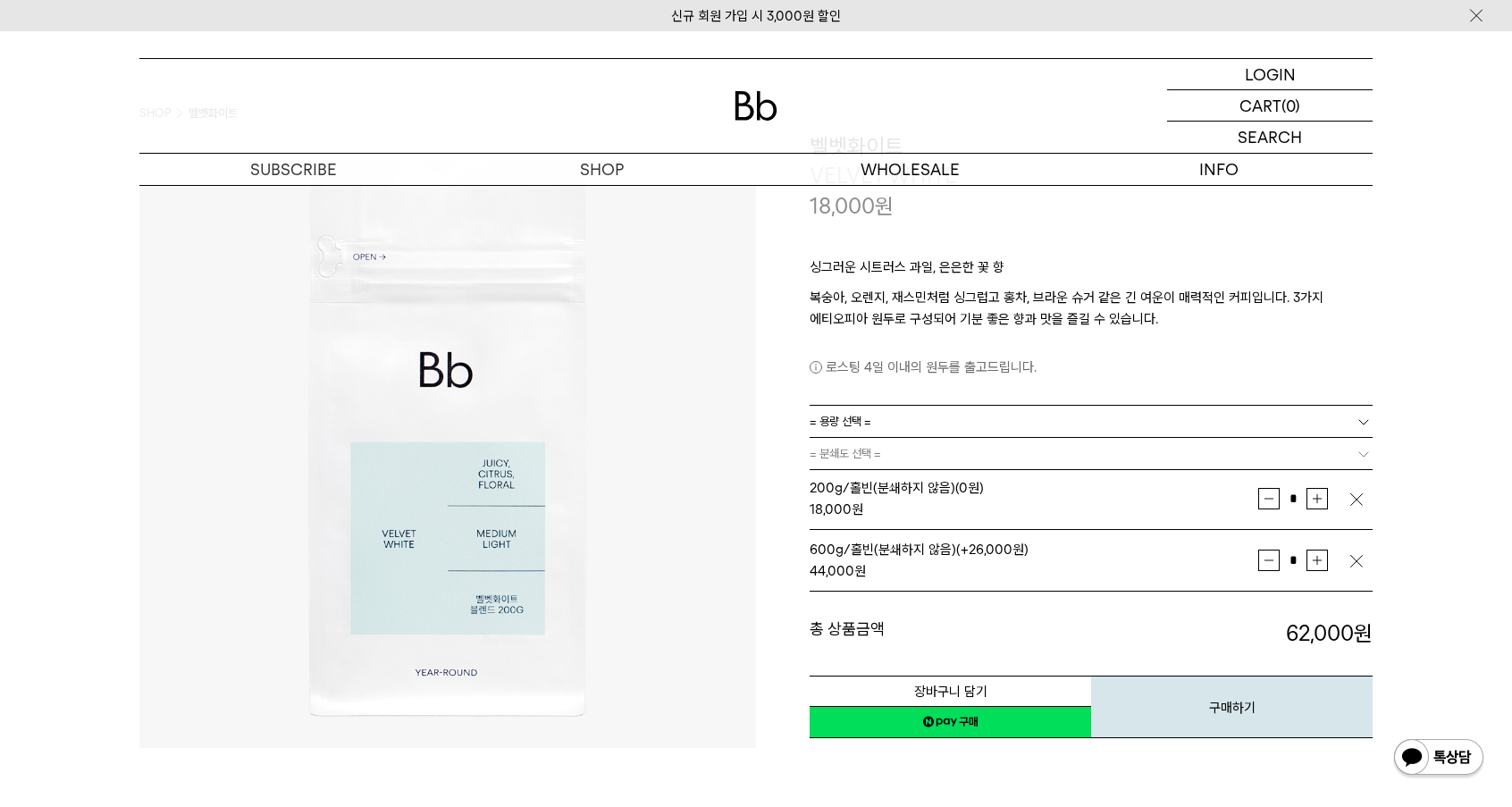
scroll to position [84, 0]
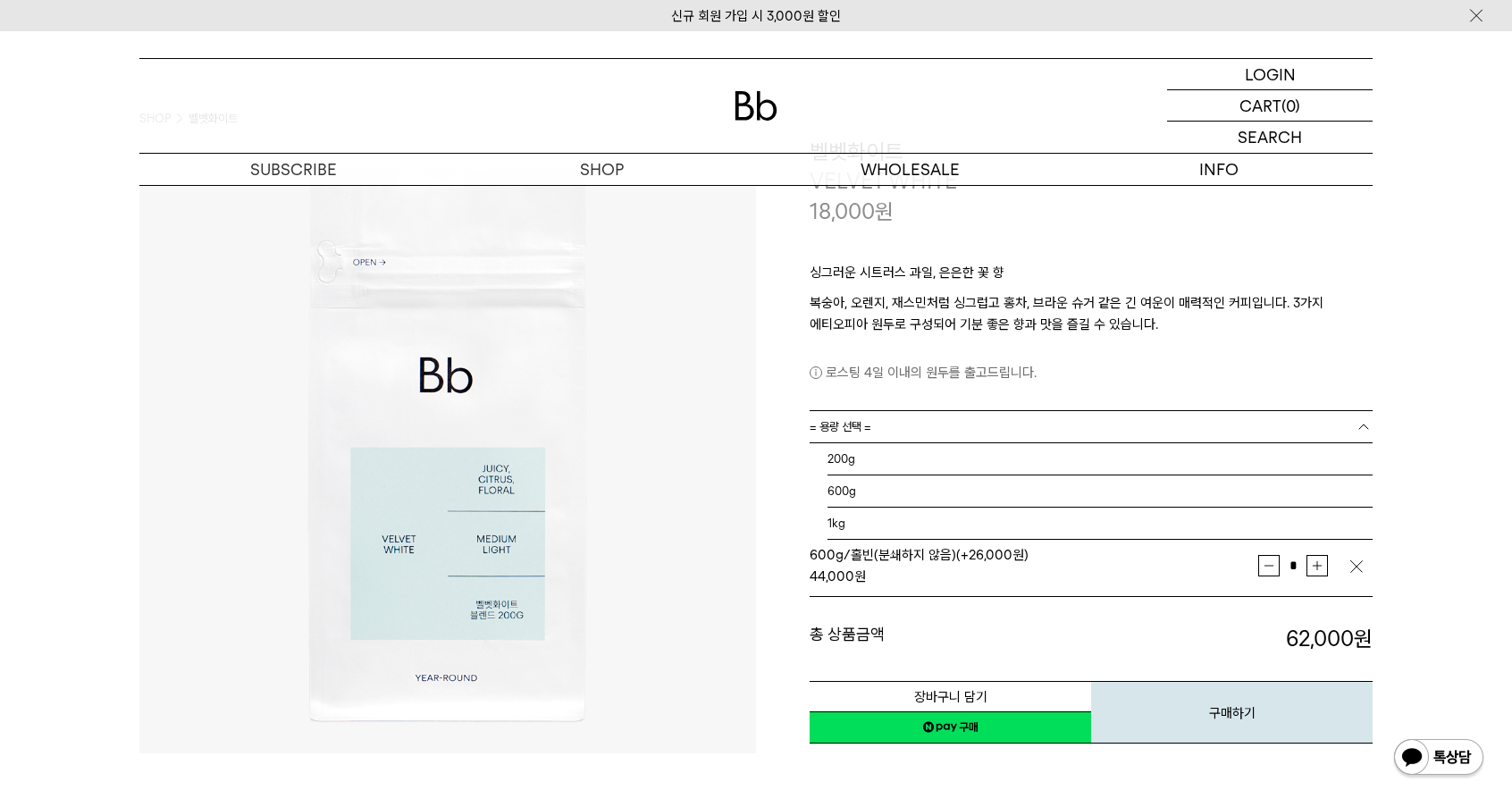
click at [905, 433] on link "= 용량 선택 =" at bounding box center [1092, 426] width 563 height 32
click at [844, 519] on li "1kg" at bounding box center [1100, 524] width 545 height 32
click at [890, 458] on link "= 분쇄도 선택 =" at bounding box center [1092, 458] width 563 height 32
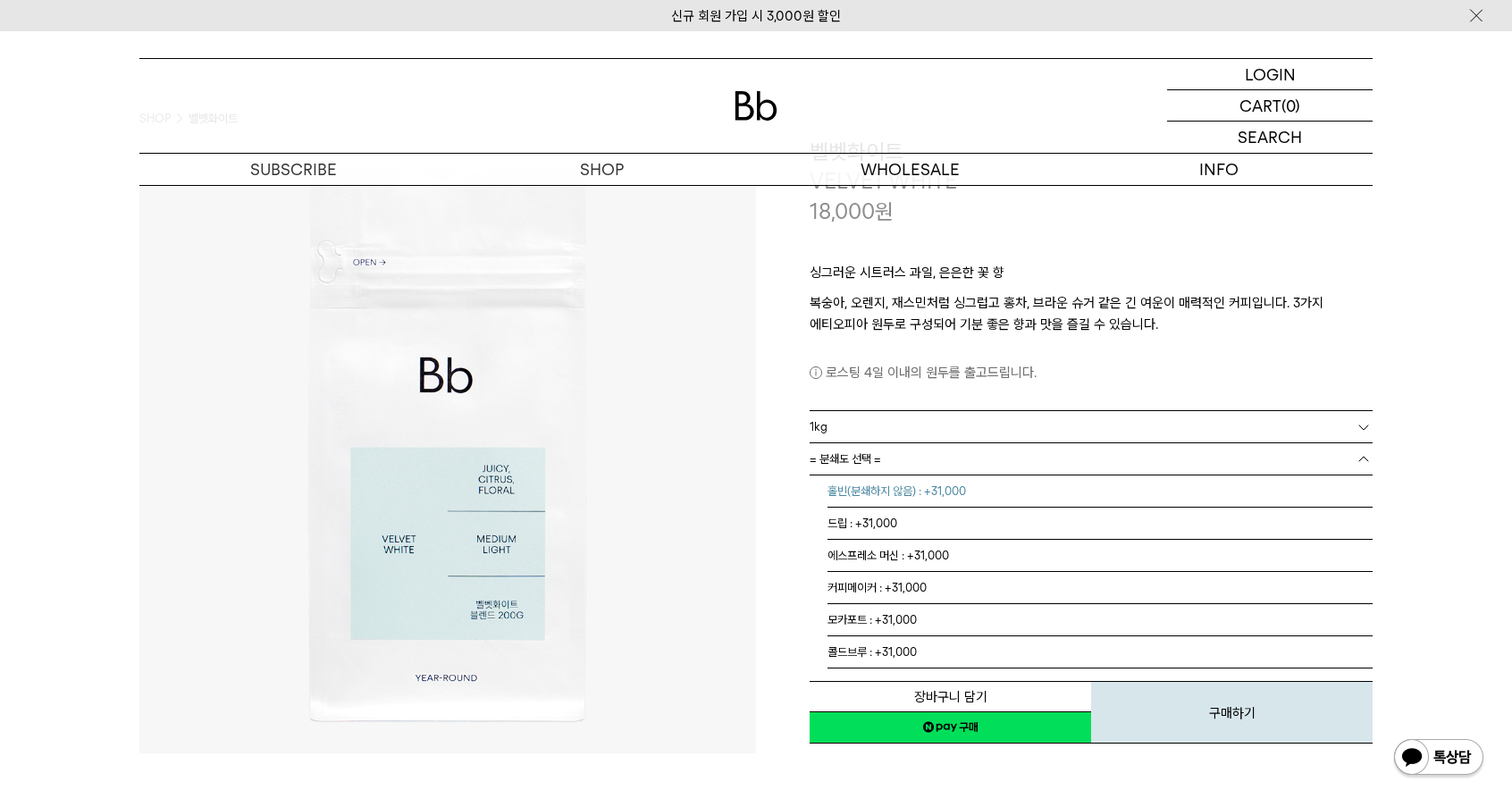
click at [850, 498] on li "홀빈(분쇄하지 않음) : +31,000" at bounding box center [1100, 491] width 545 height 32
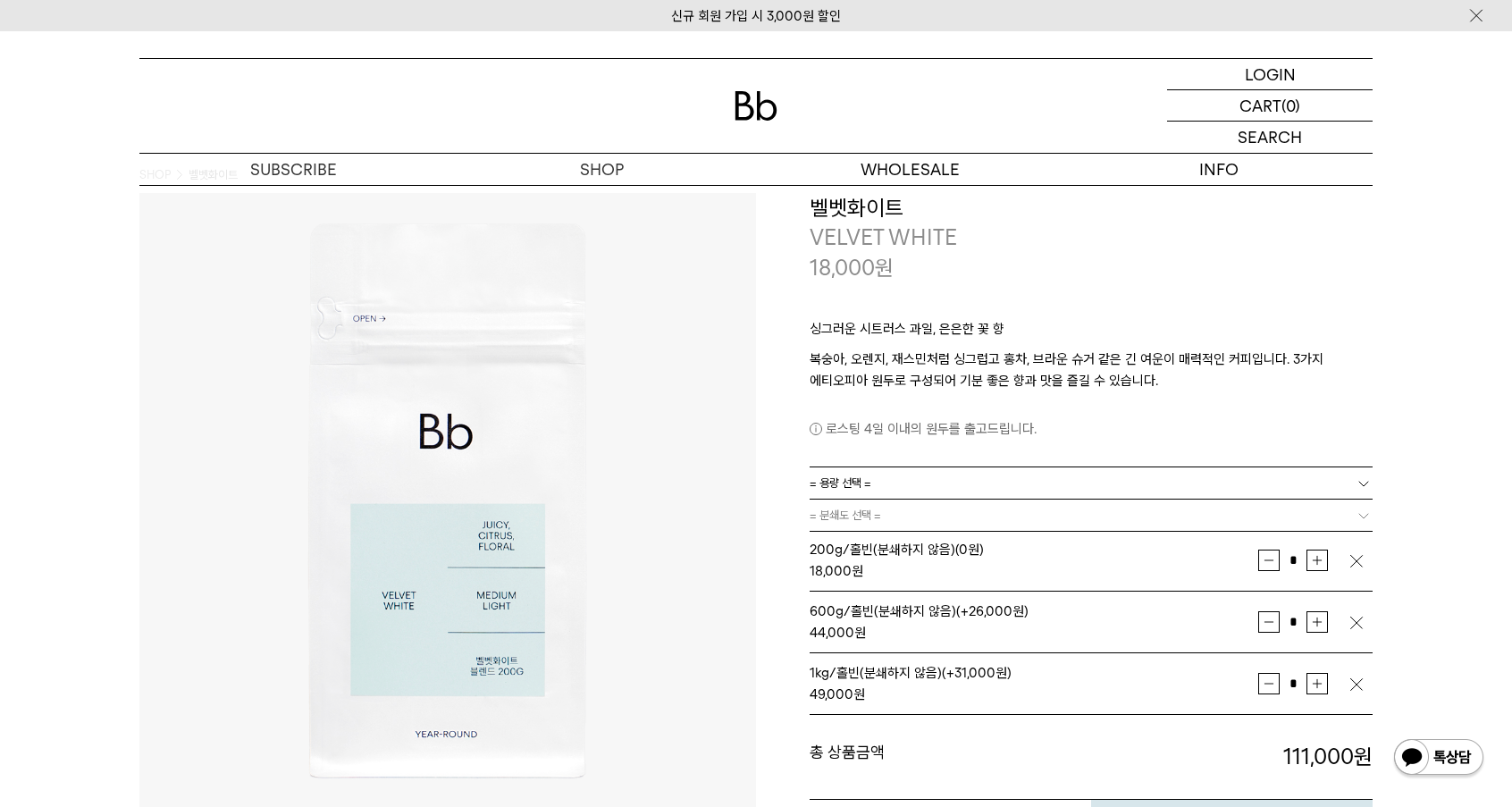
scroll to position [0, 0]
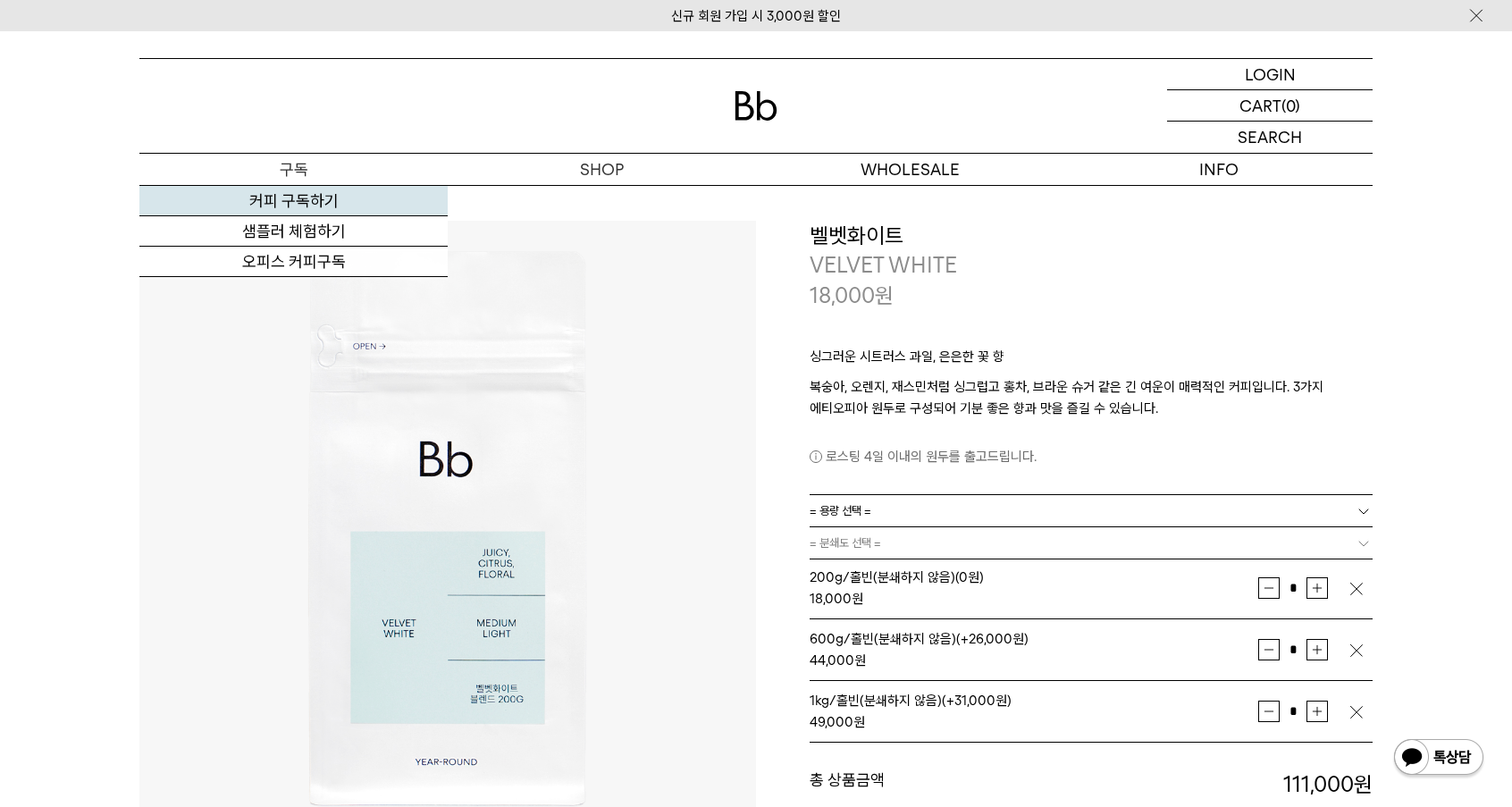
click at [309, 202] on link "커피 구독하기" at bounding box center [294, 201] width 309 height 31
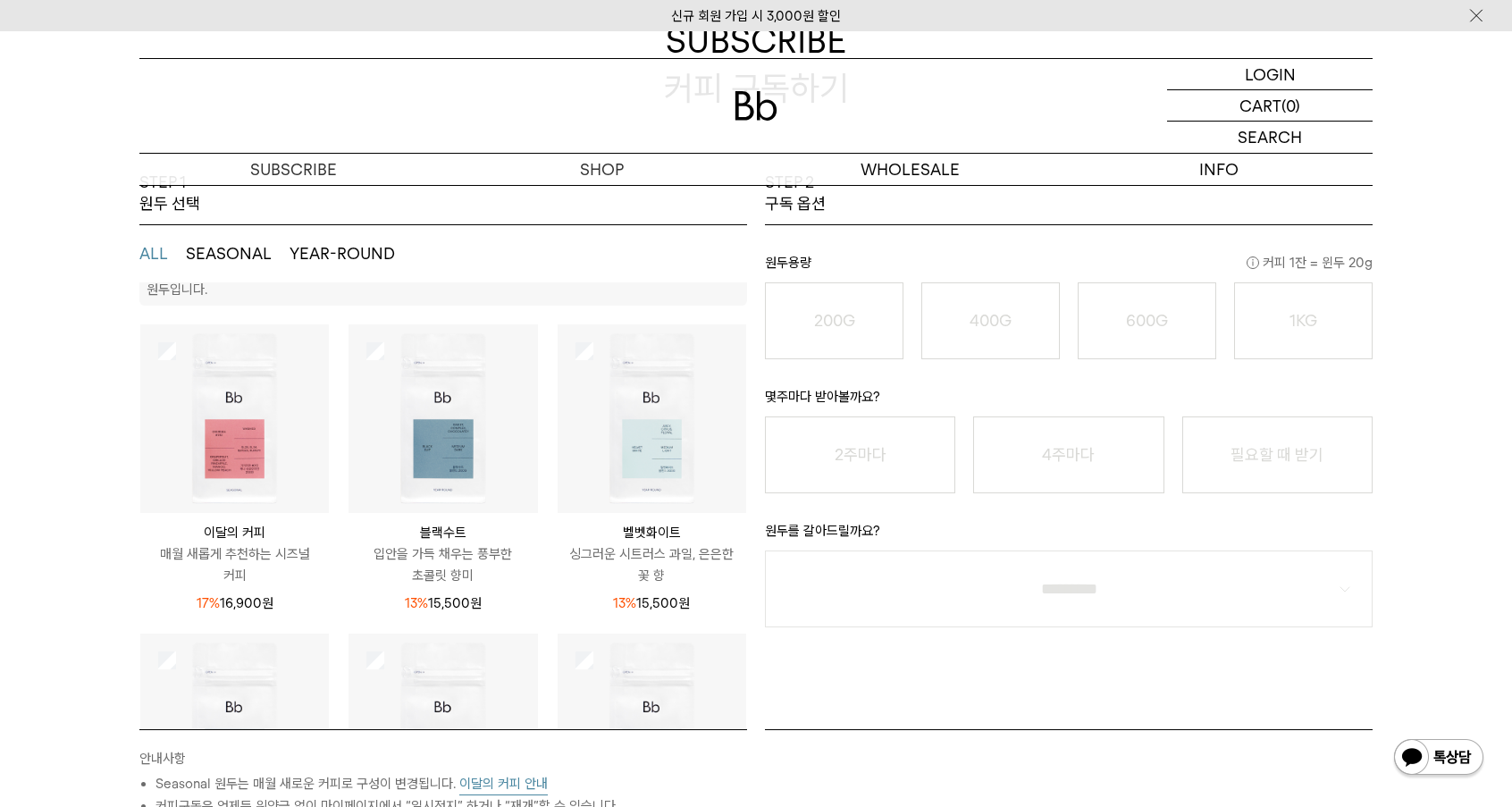
scroll to position [67, 0]
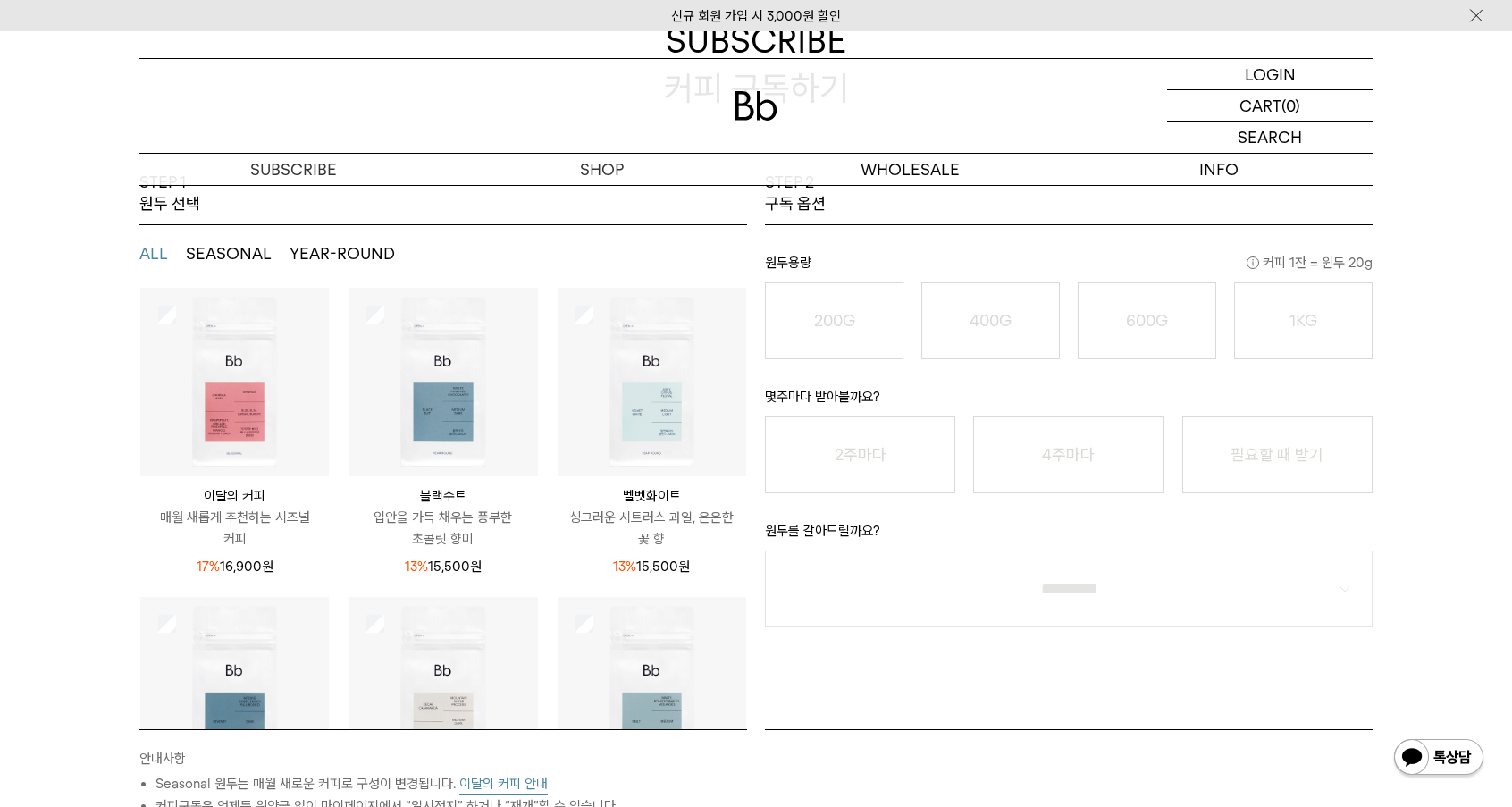
click at [643, 413] on img at bounding box center [651, 381] width 189 height 188
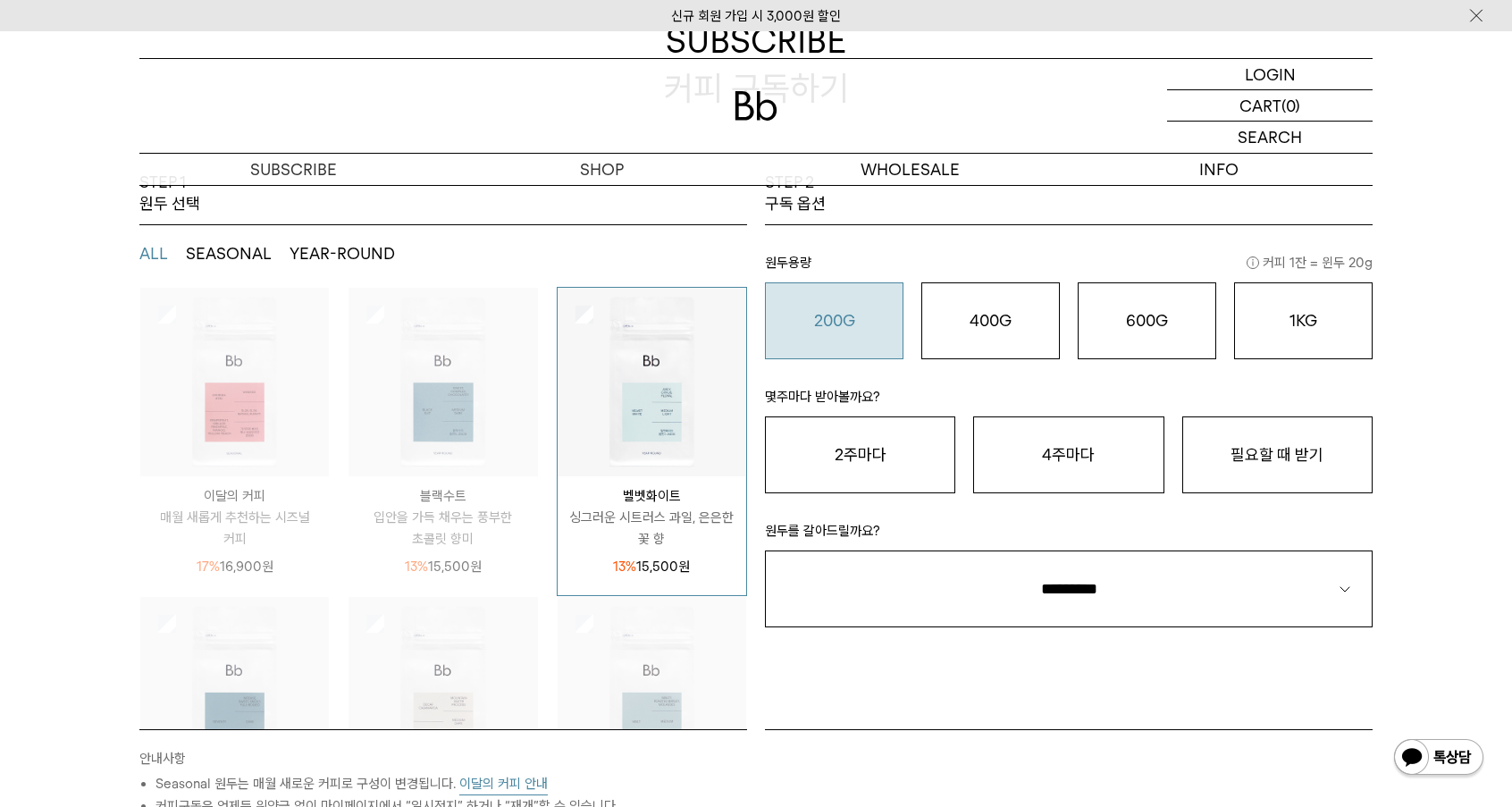
click at [862, 342] on button "200G 16,900 원" at bounding box center [834, 320] width 139 height 77
click at [1294, 439] on button "필요할 때 받기" at bounding box center [1277, 454] width 190 height 77
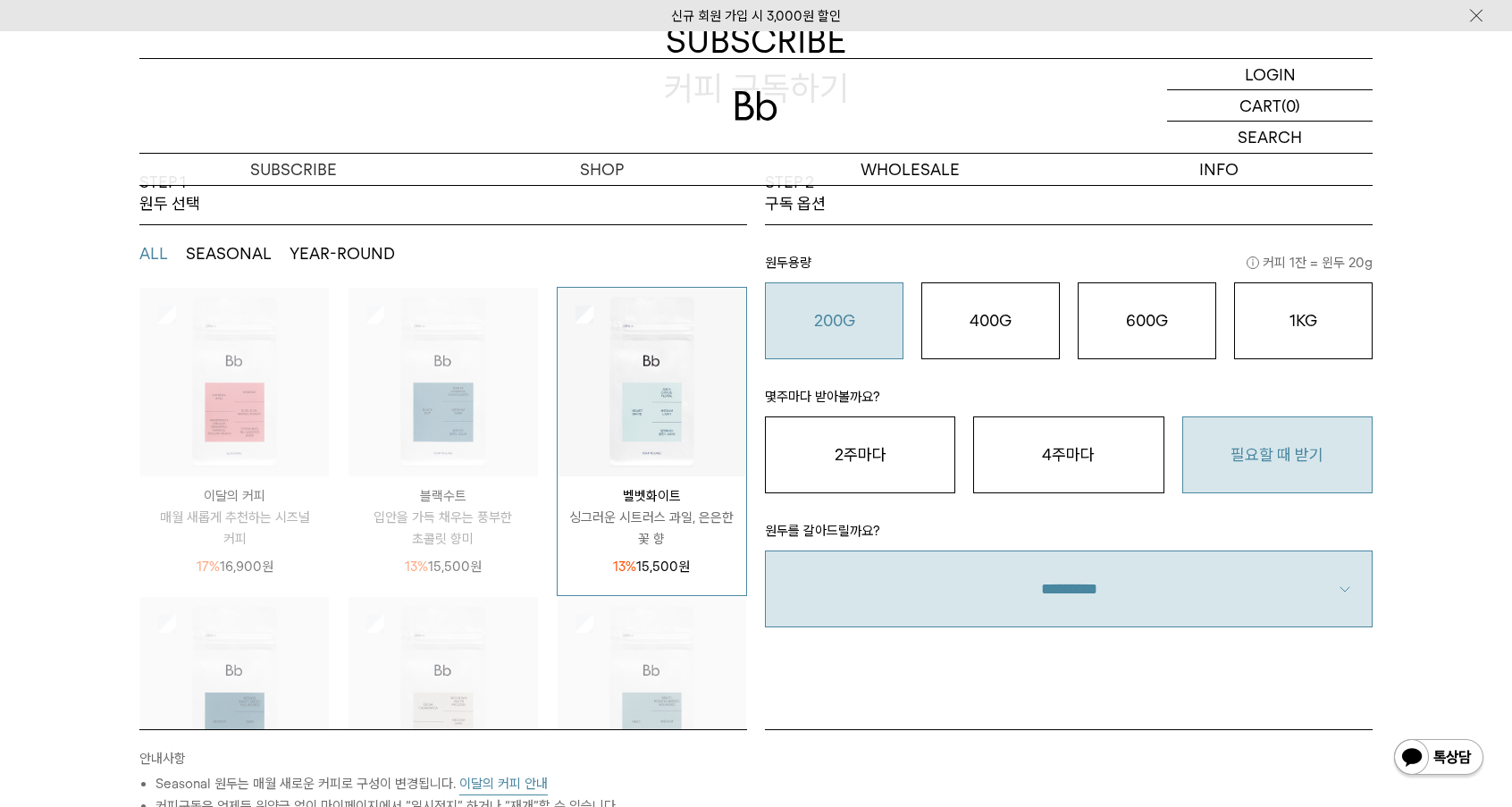
select select "**"
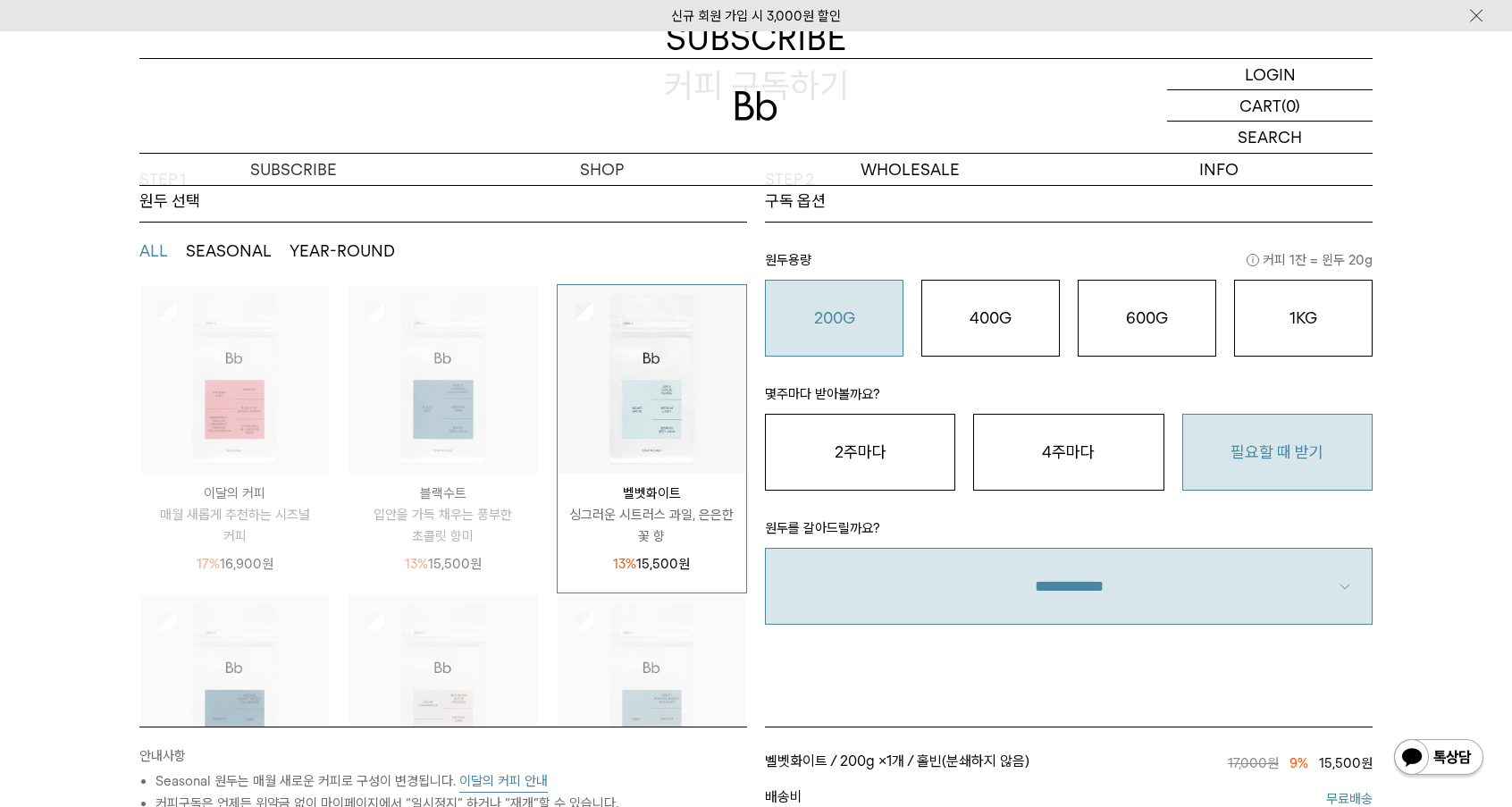
scroll to position [183, 0]
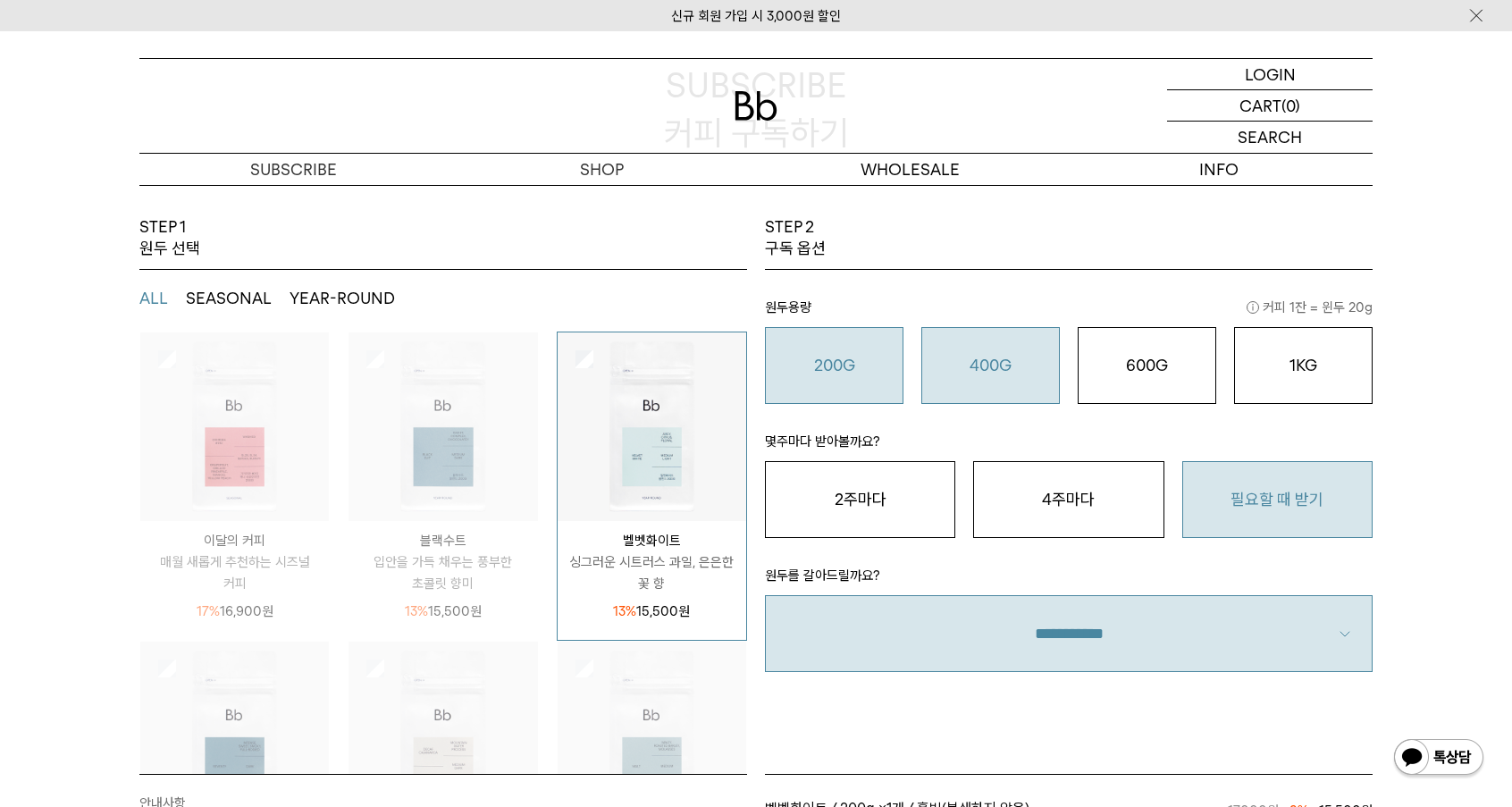
click at [1010, 378] on button "400G 31,000 원" at bounding box center [991, 365] width 139 height 77
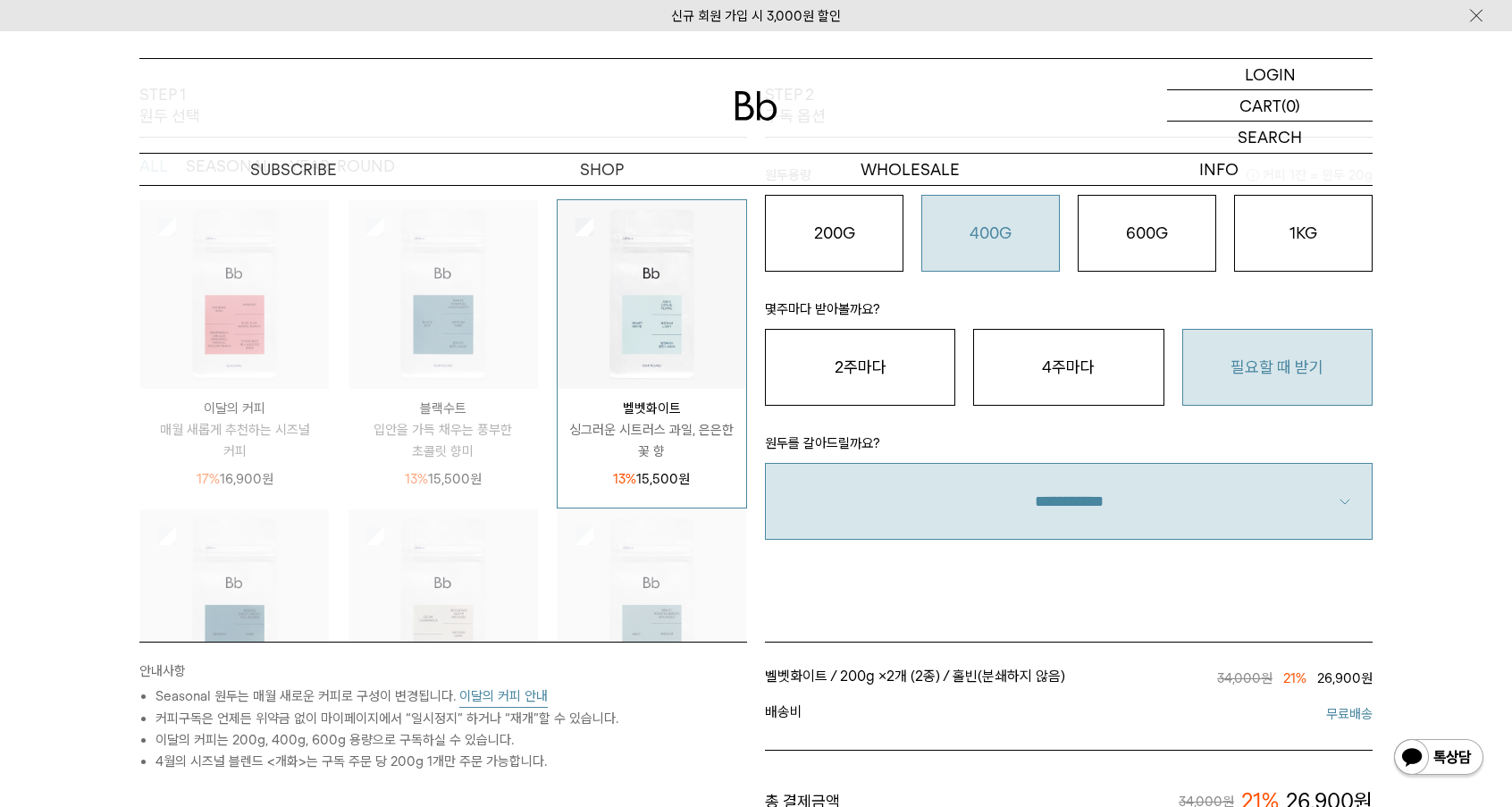
scroll to position [312, 0]
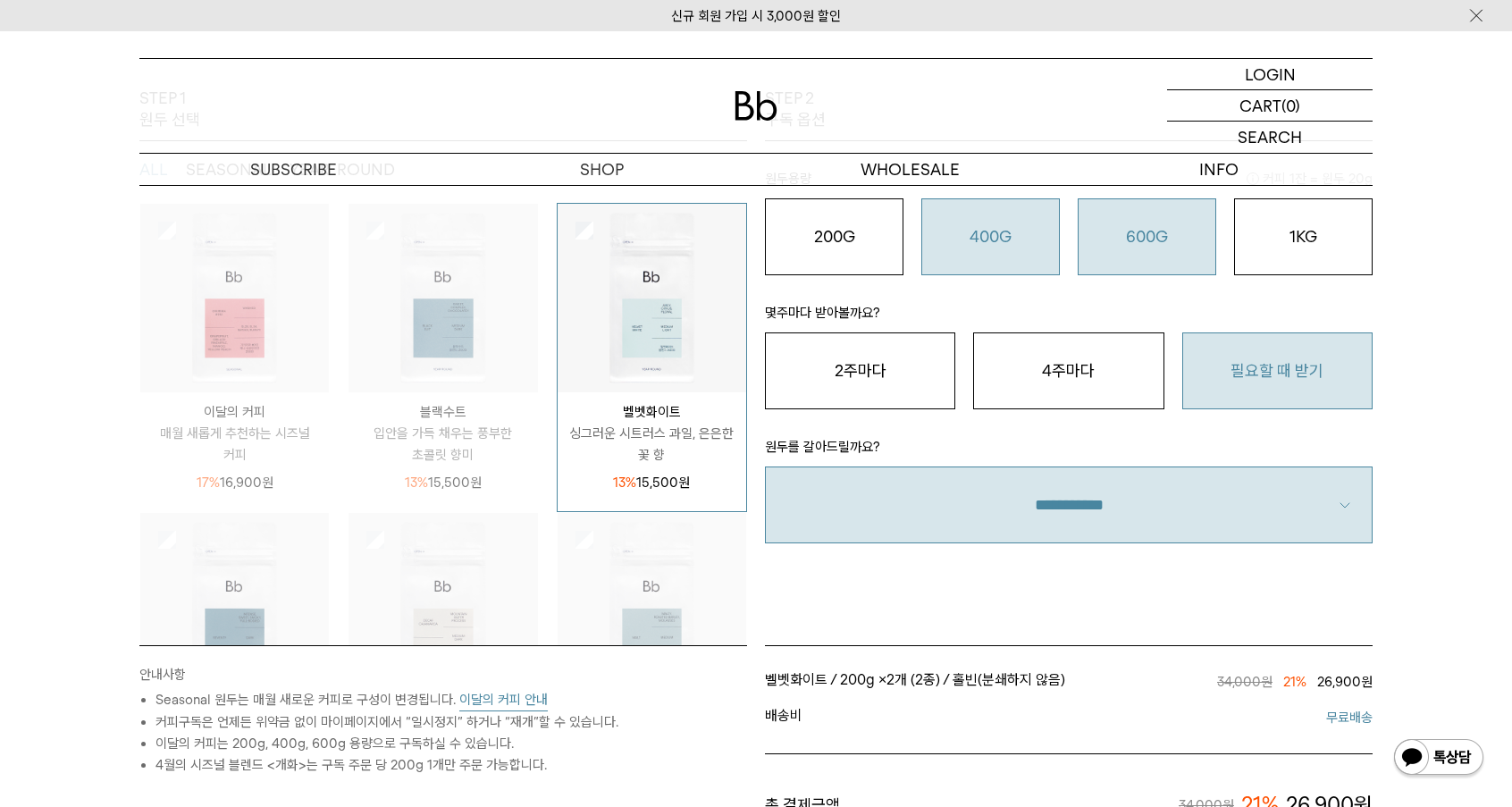
click at [1181, 253] on button "600G 43,000 원" at bounding box center [1148, 236] width 139 height 77
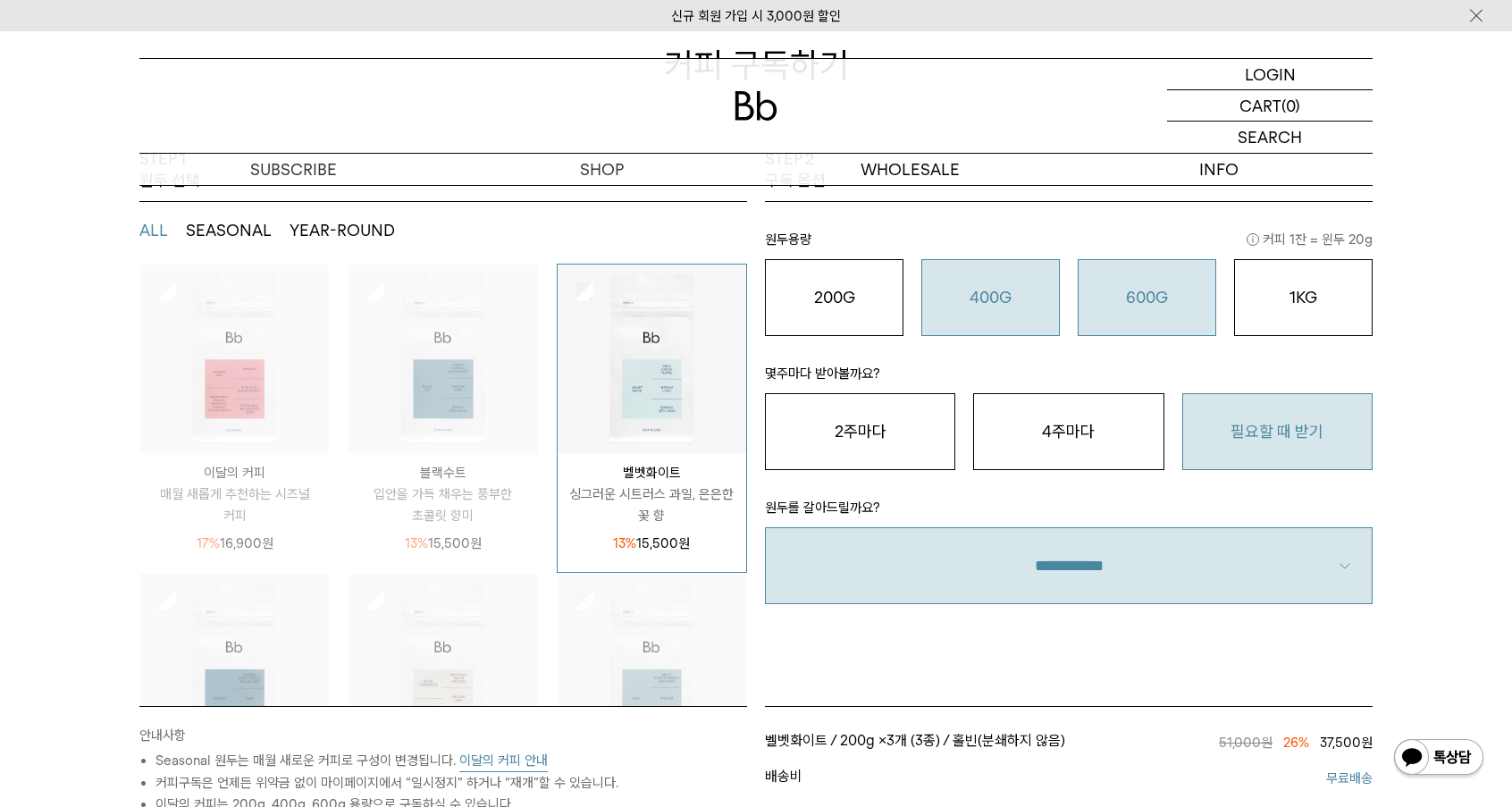
click at [1018, 313] on button "400G 31,000 원" at bounding box center [991, 297] width 139 height 77
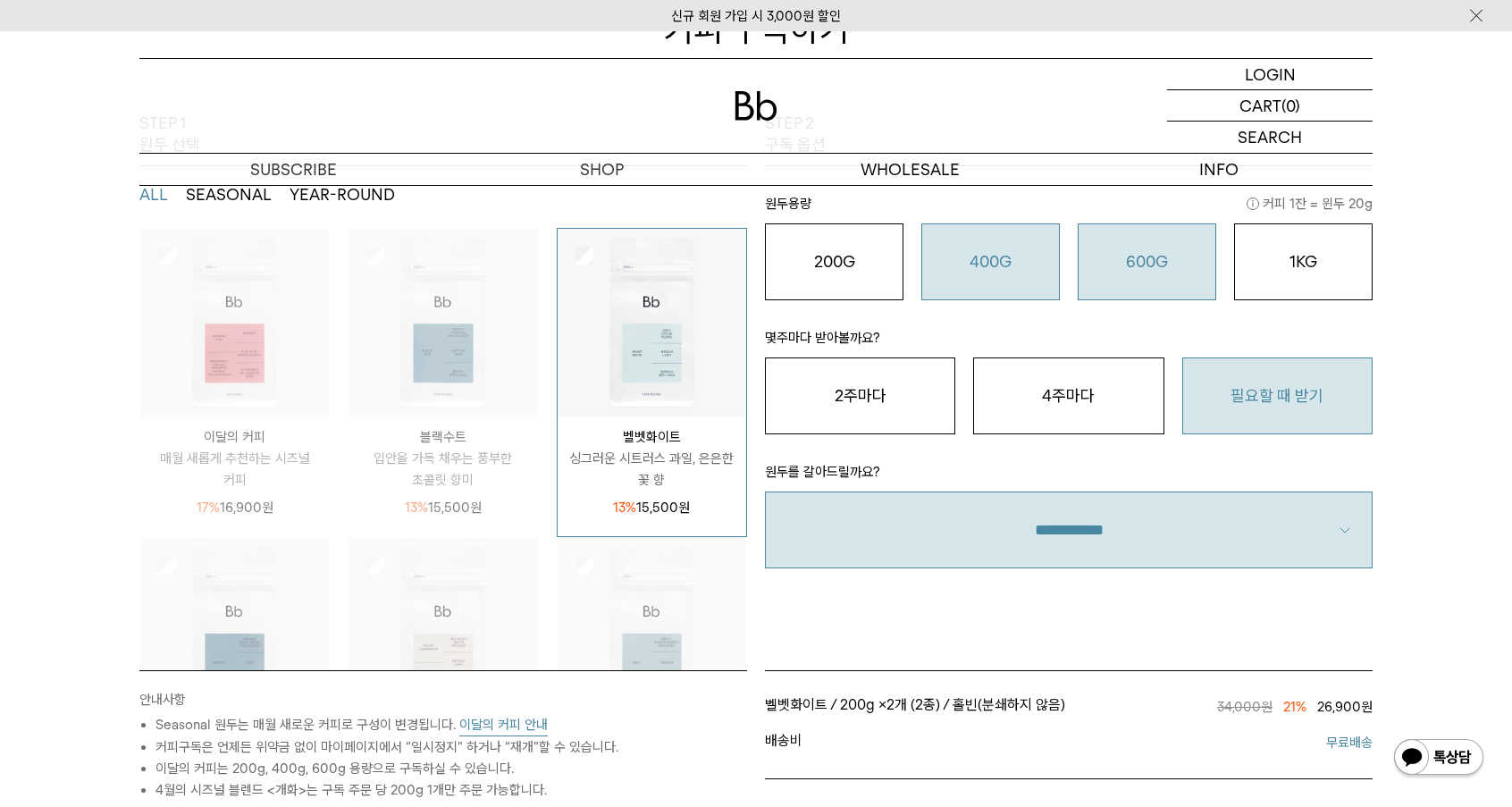
click at [1106, 252] on div "600G 43,000 원" at bounding box center [1148, 261] width 119 height 22
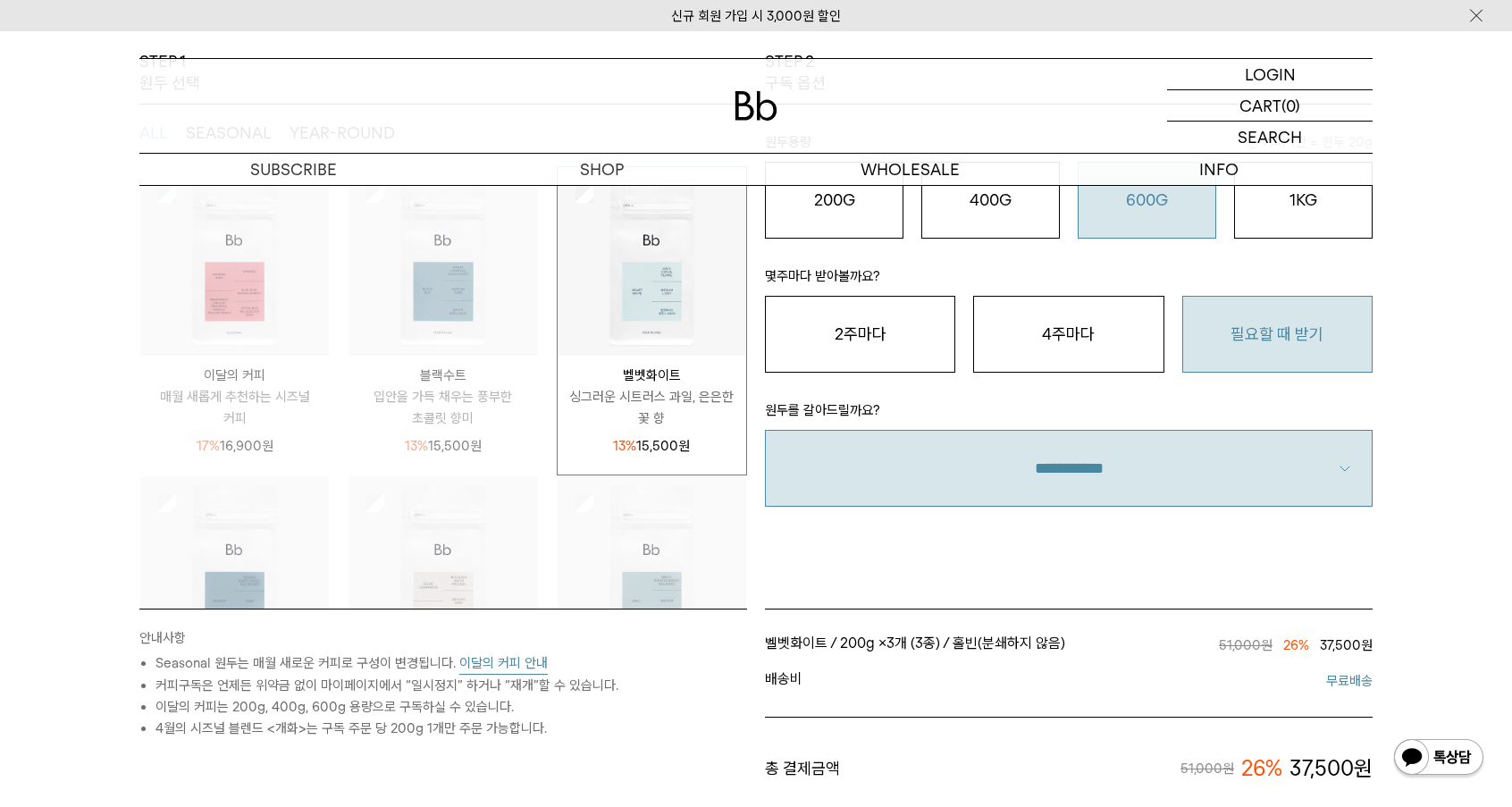
scroll to position [327, 0]
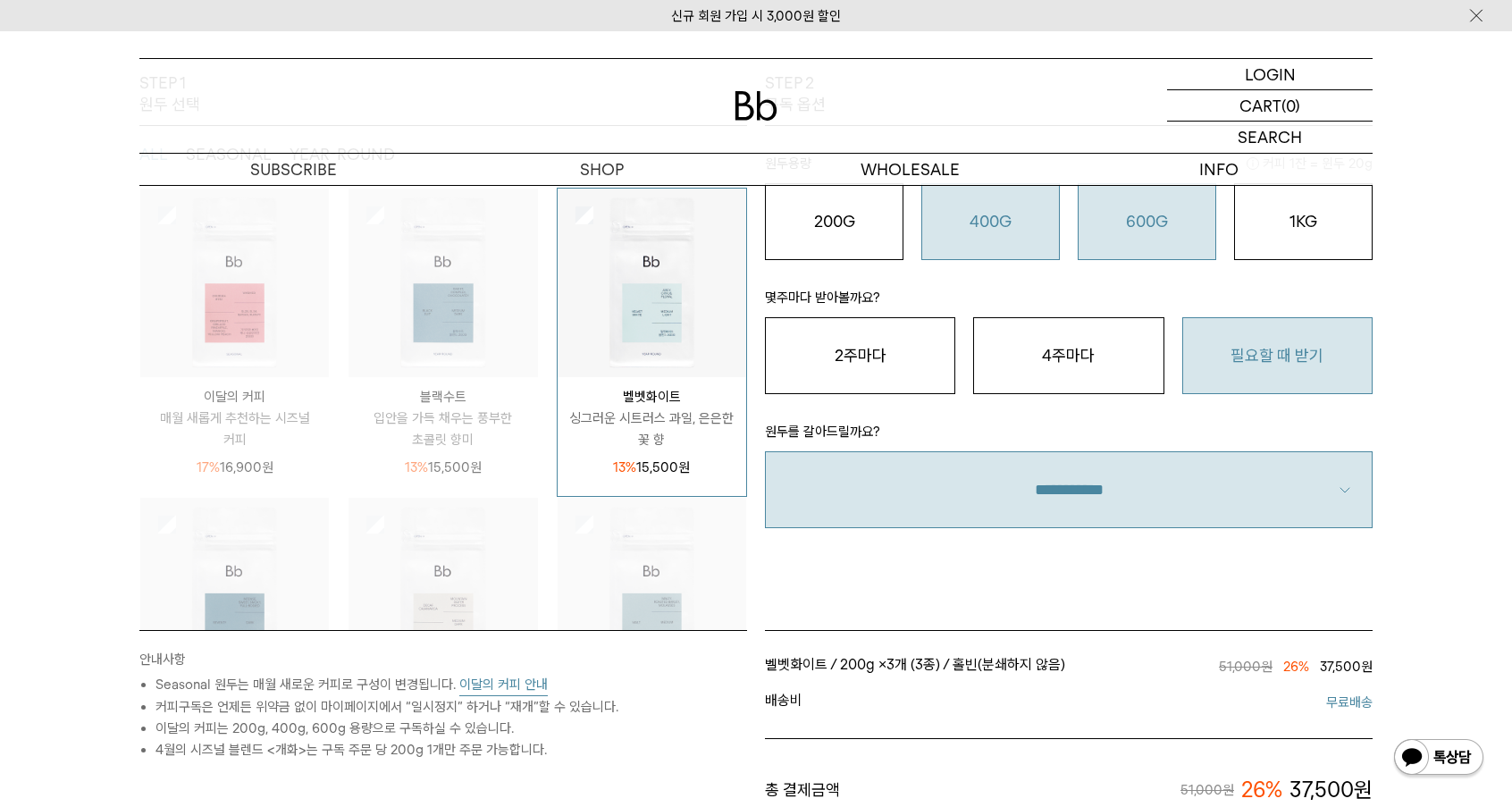
click at [1015, 250] on button "400G 31,000 원" at bounding box center [991, 221] width 139 height 77
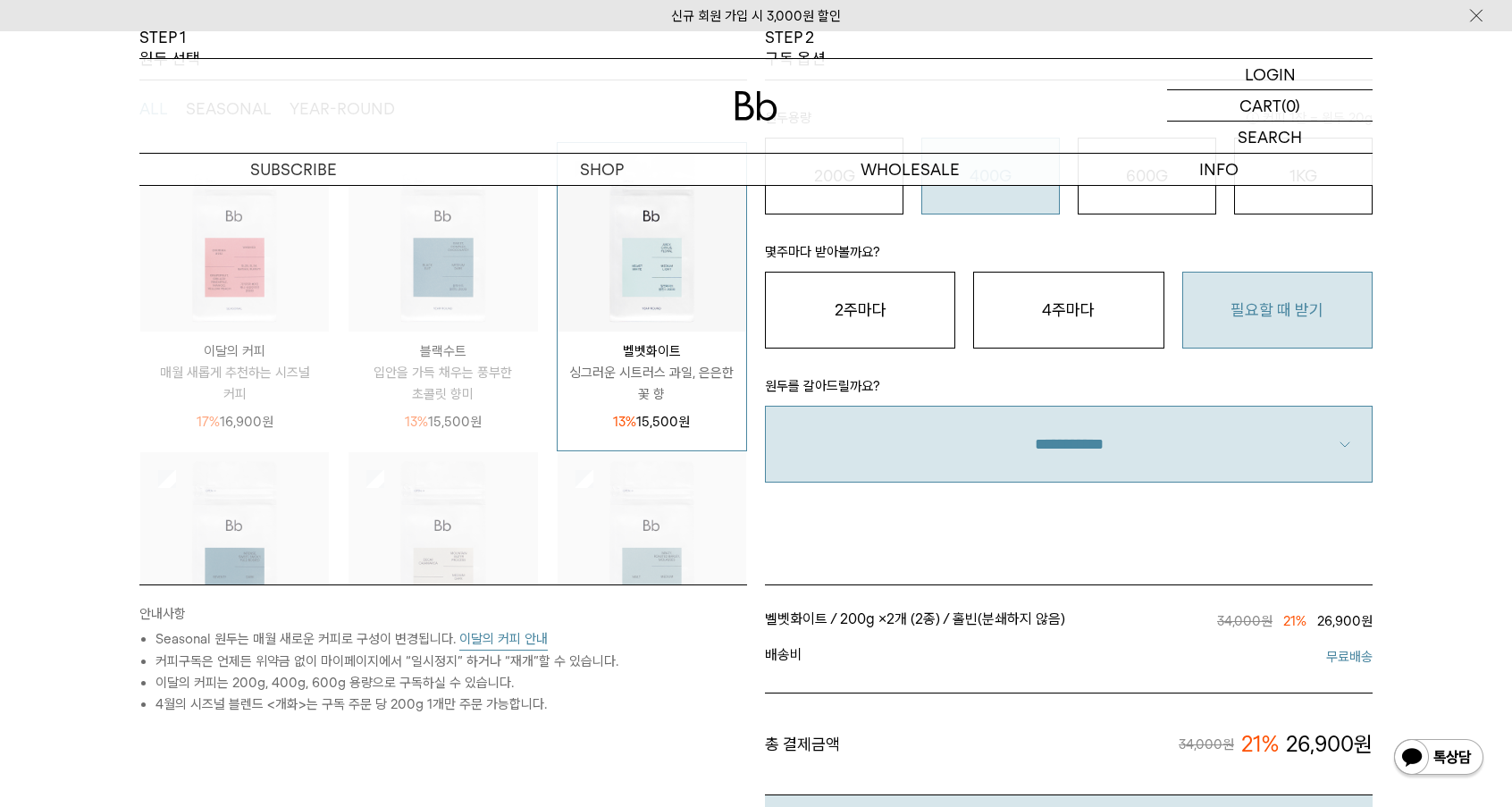
scroll to position [245, 0]
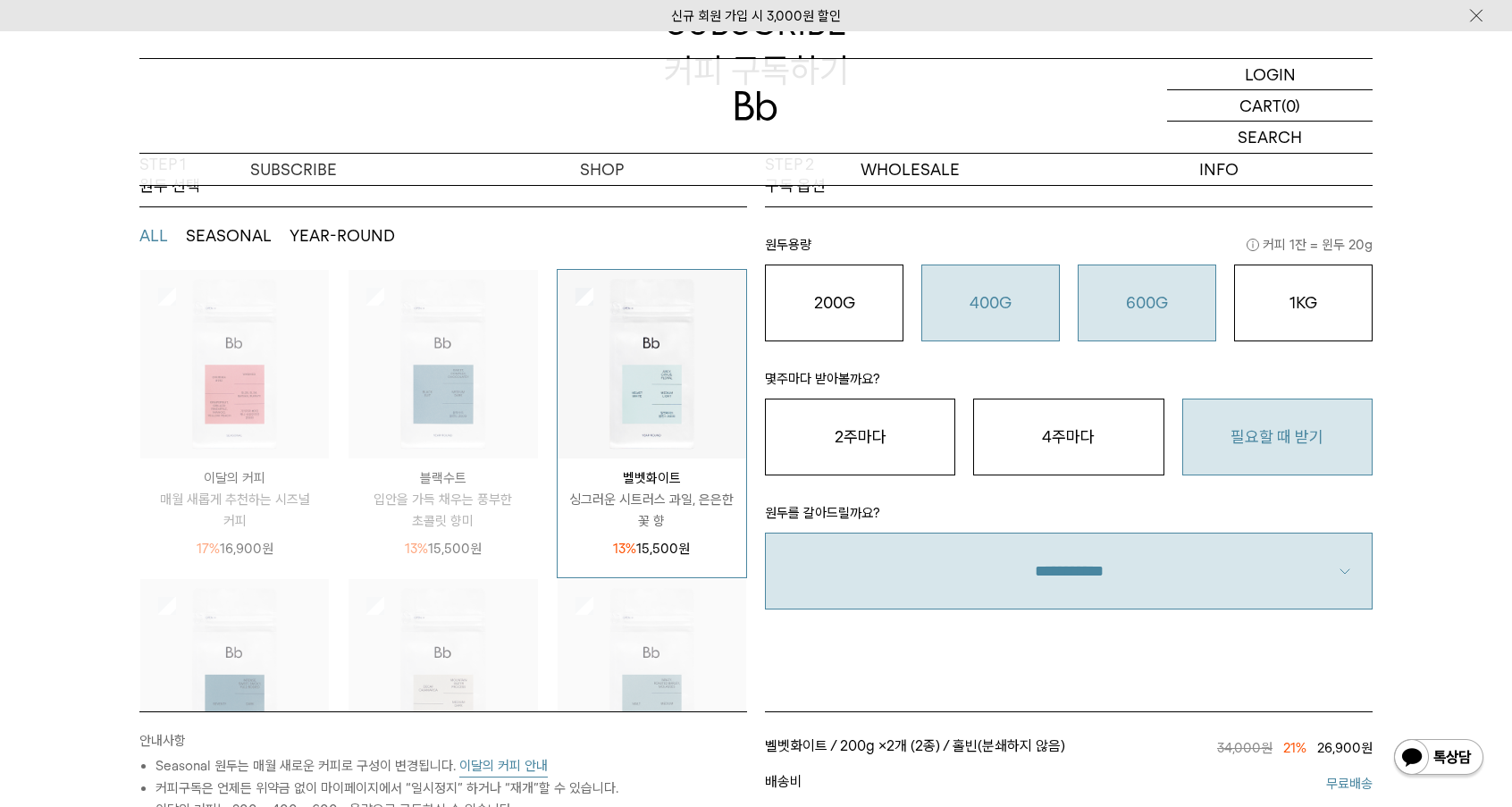
click at [1111, 321] on button "600G 43,000 원" at bounding box center [1148, 302] width 139 height 77
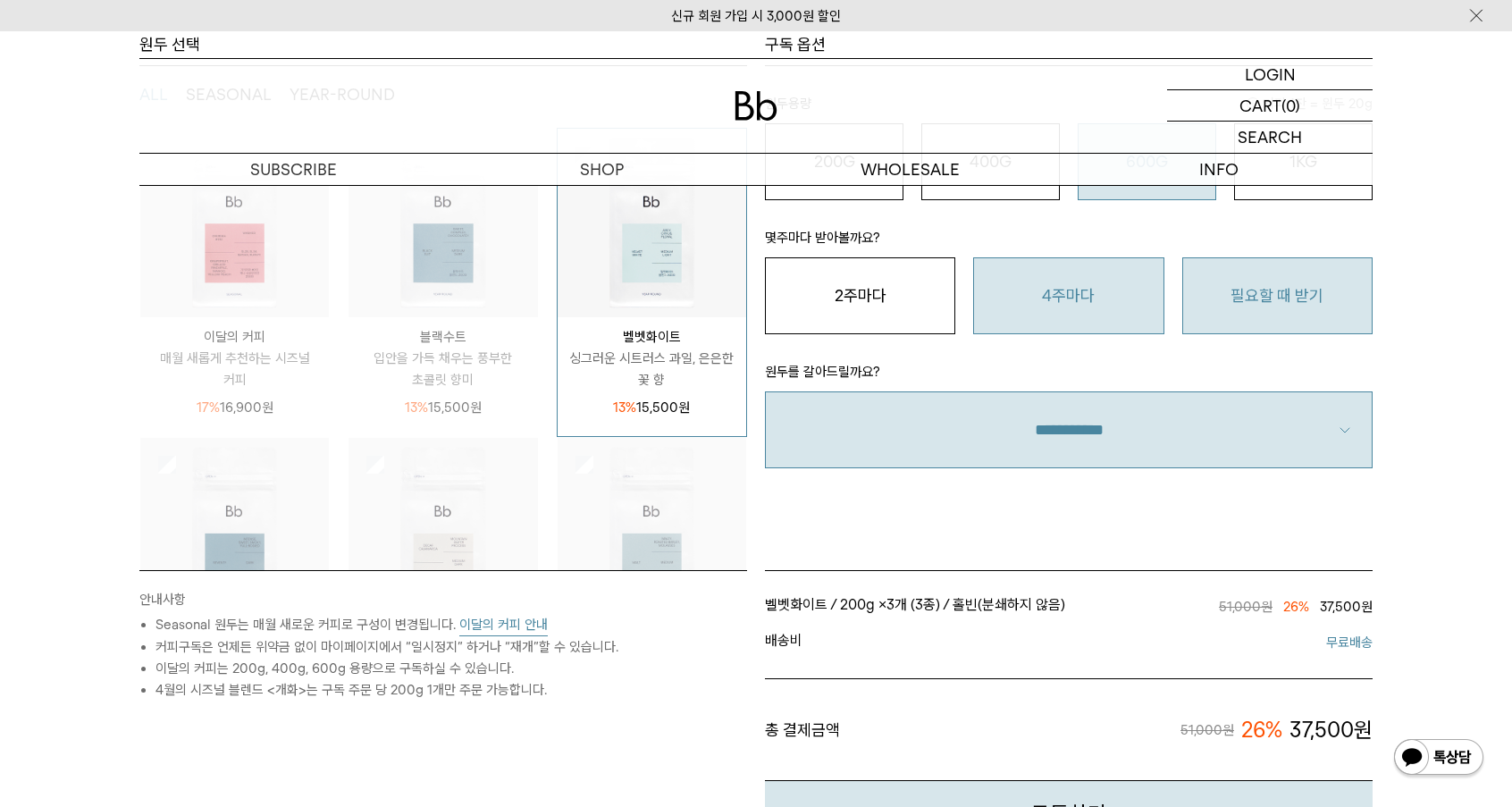
scroll to position [390, 0]
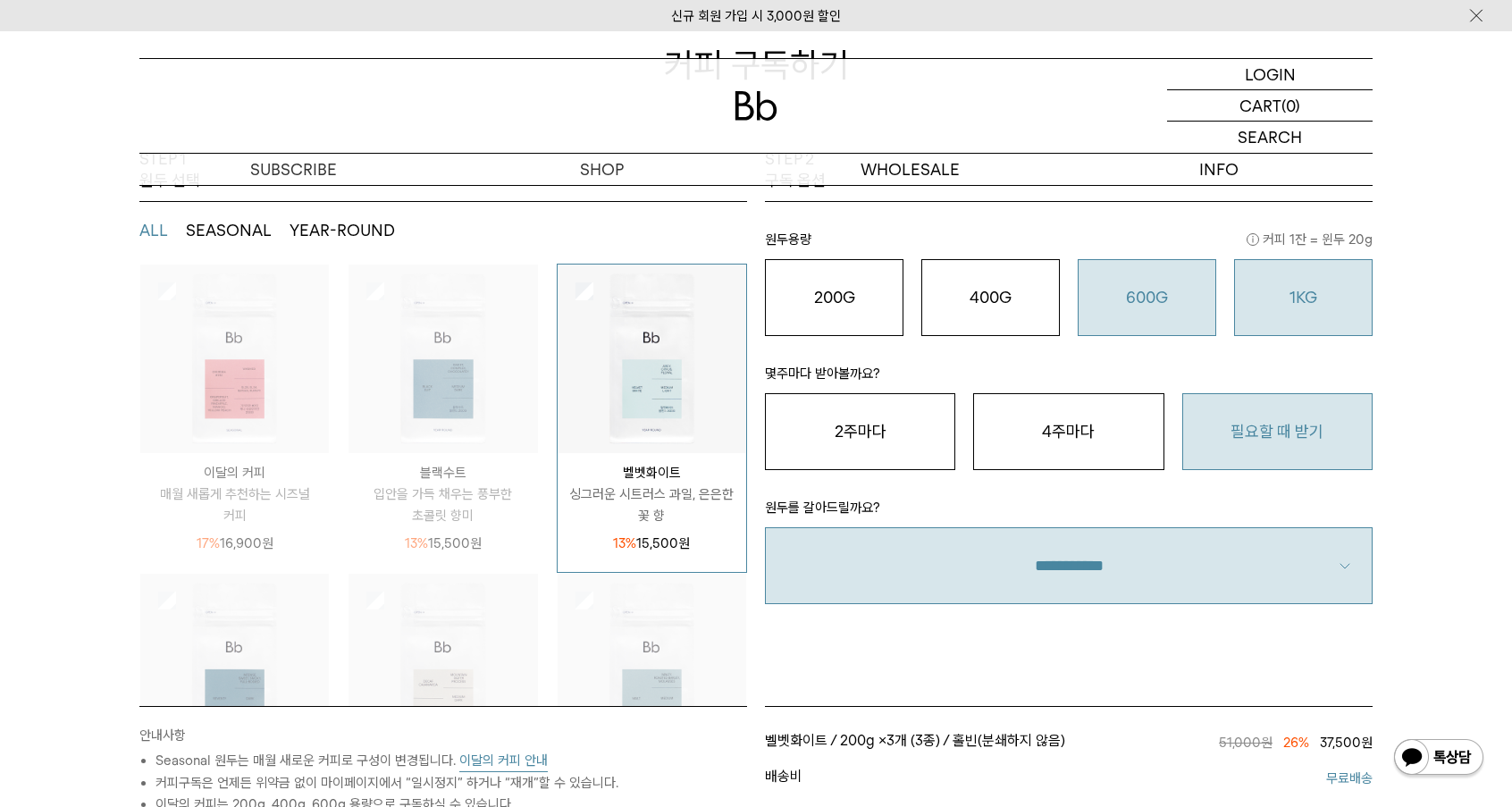
click at [1291, 323] on button "1KG 49,900 원" at bounding box center [1304, 297] width 139 height 77
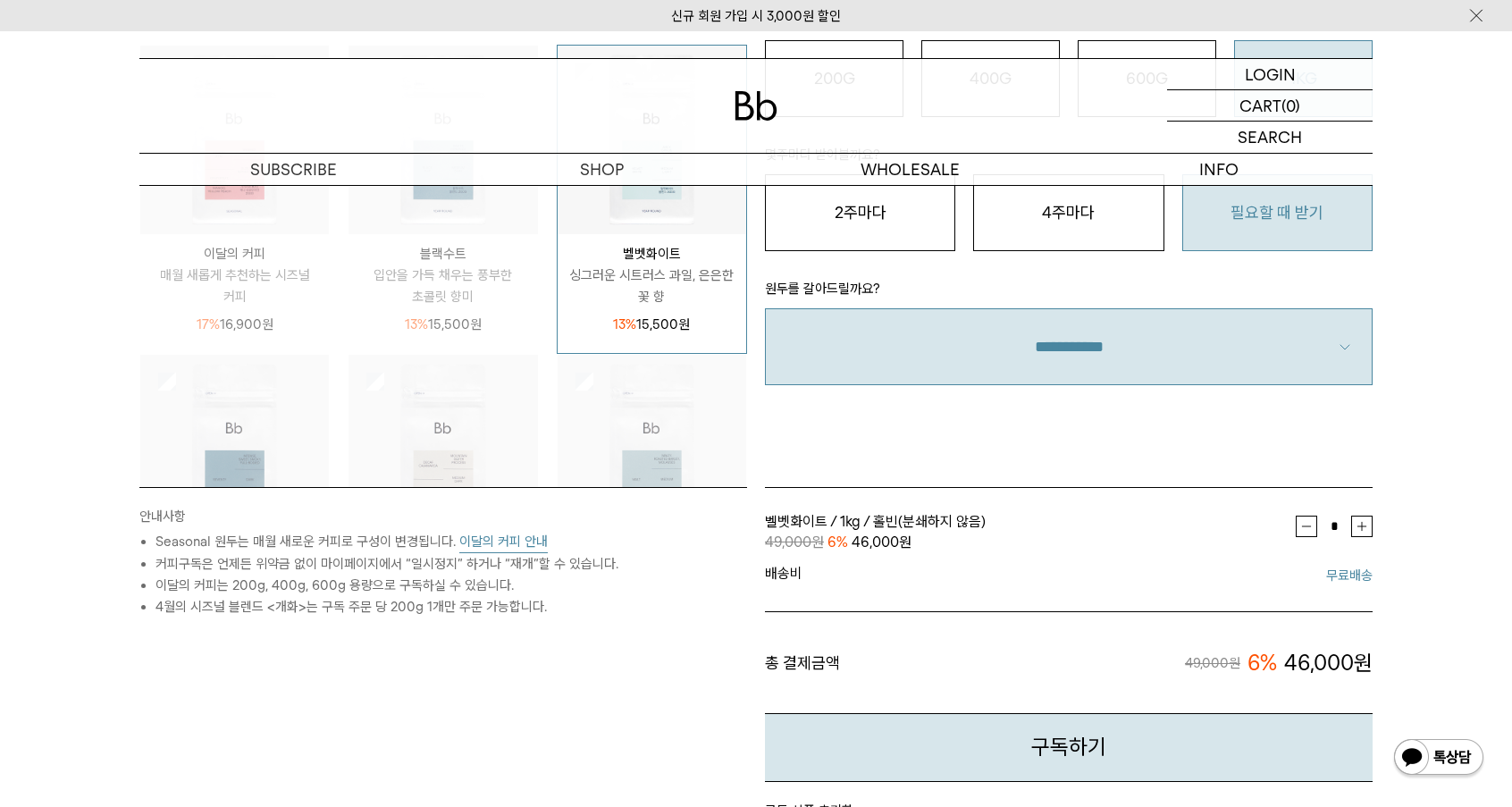
scroll to position [472, 0]
